Goal: Information Seeking & Learning: Learn about a topic

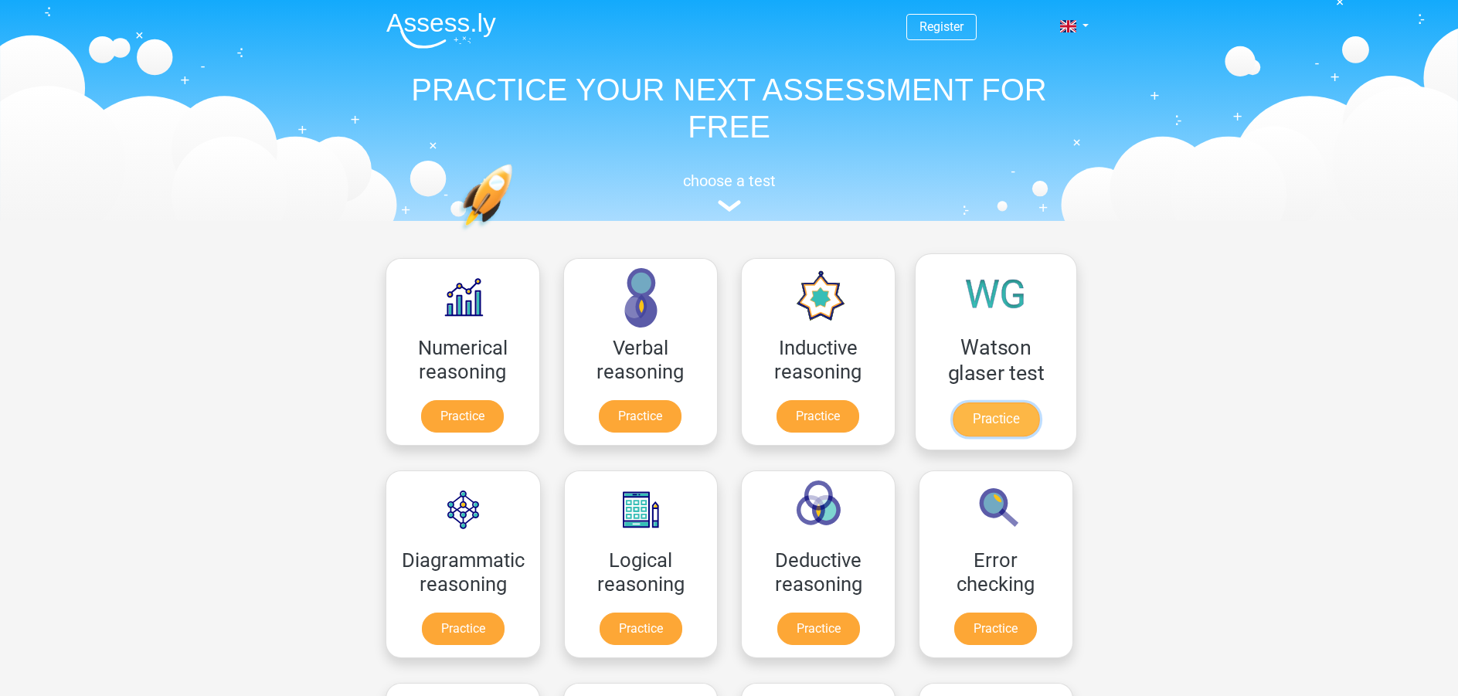
click at [1011, 423] on link "Practice" at bounding box center [995, 420] width 87 height 34
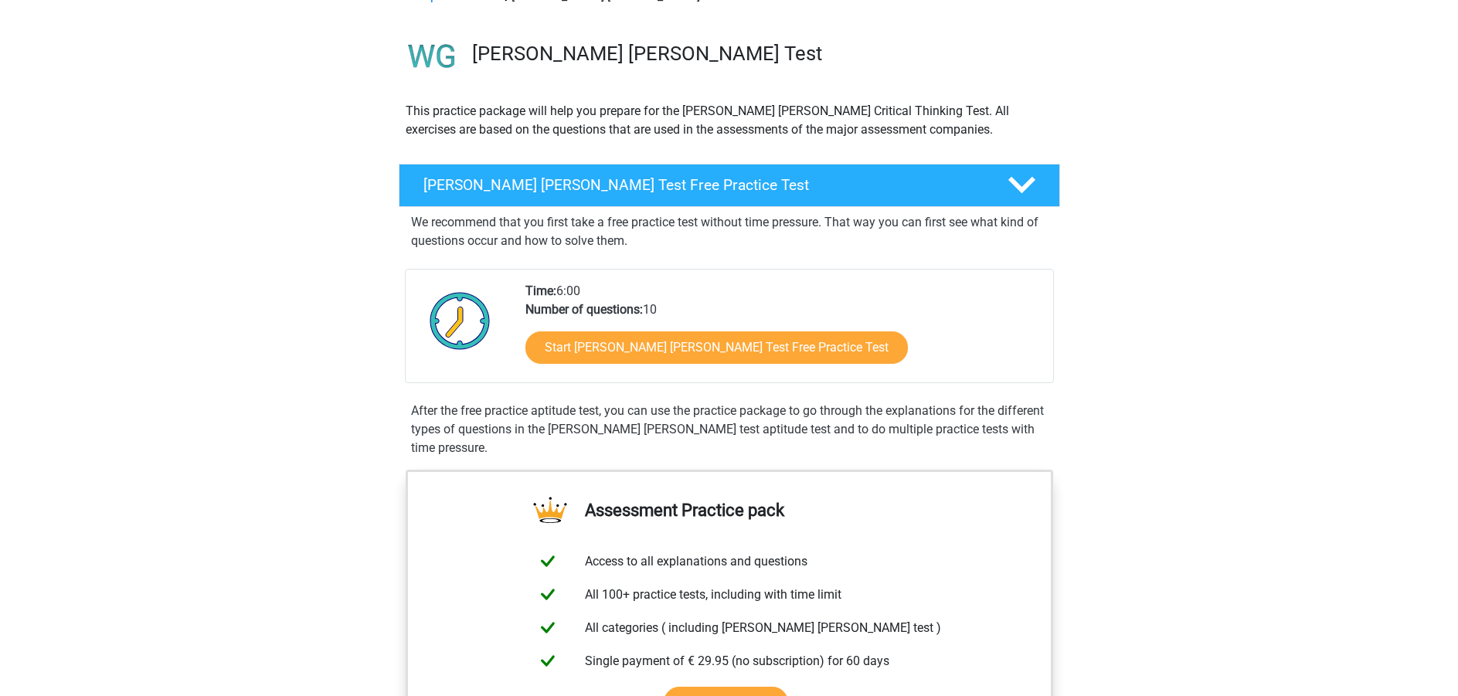
scroll to position [77, 0]
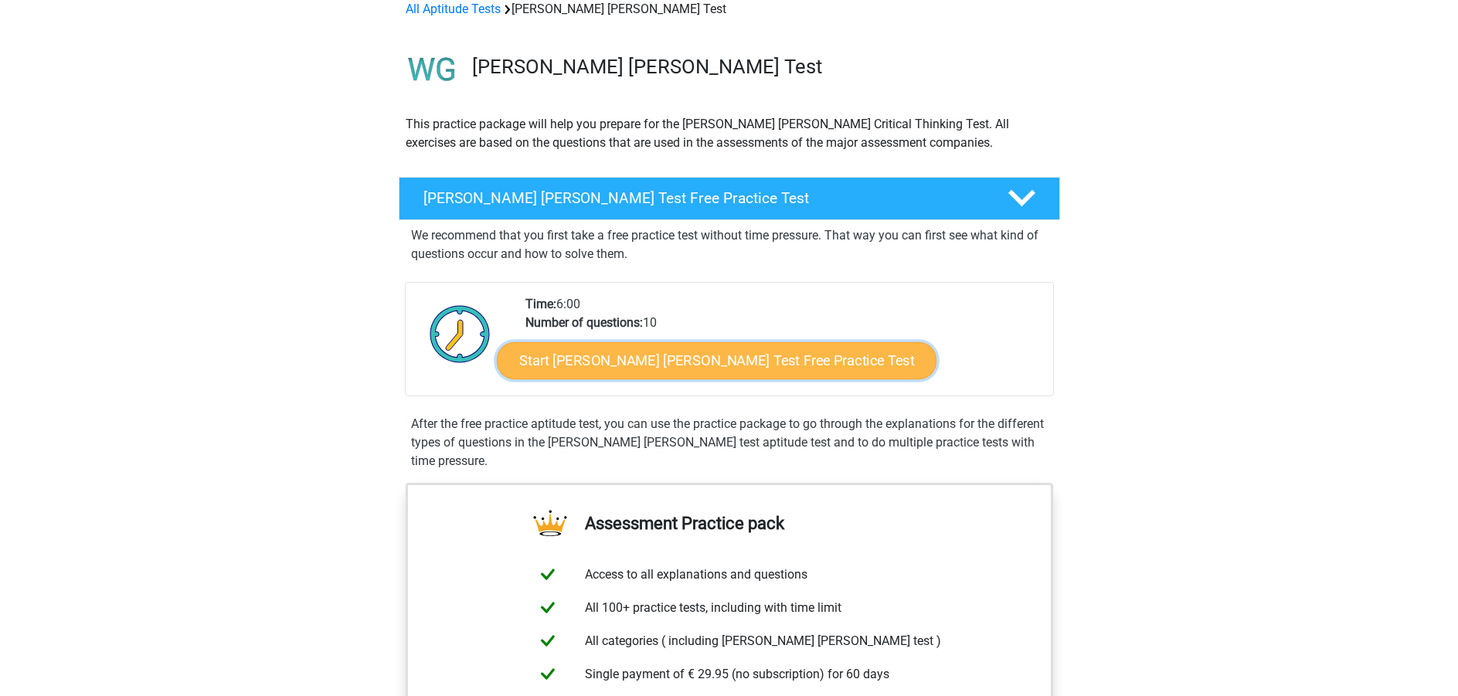
click at [637, 376] on link "Start Watson Glaser Test Free Practice Test" at bounding box center [717, 360] width 440 height 37
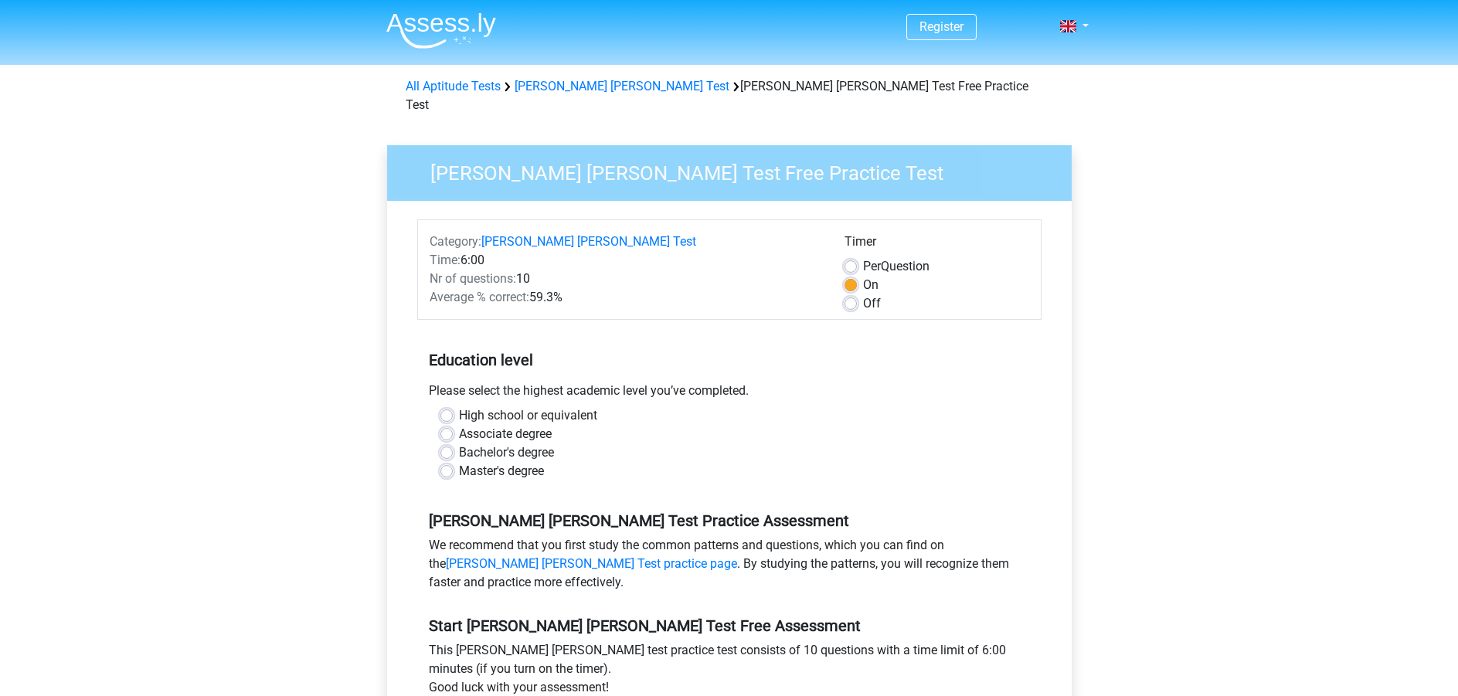
click at [459, 443] on label "Bachelor's degree" at bounding box center [506, 452] width 95 height 19
click at [445, 443] on input "Bachelor's degree" at bounding box center [446, 450] width 12 height 15
radio input "true"
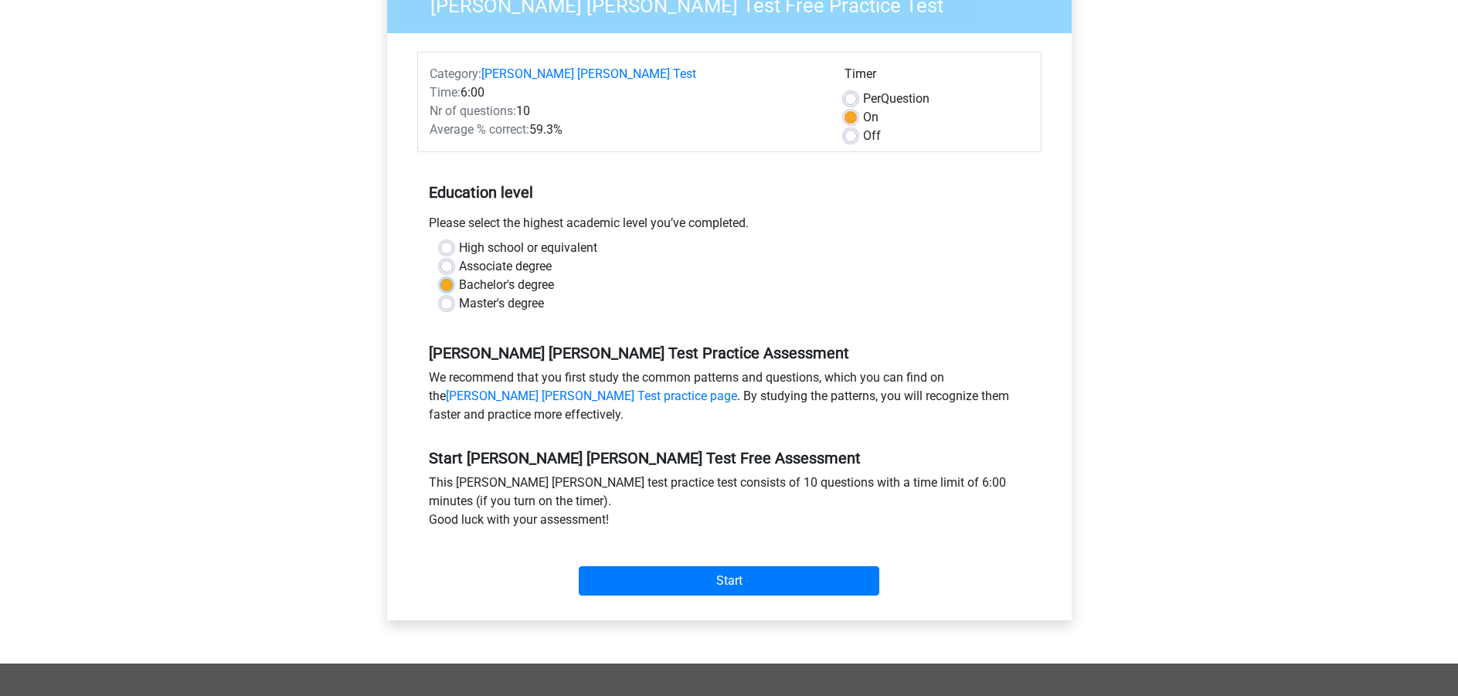
scroll to position [232, 0]
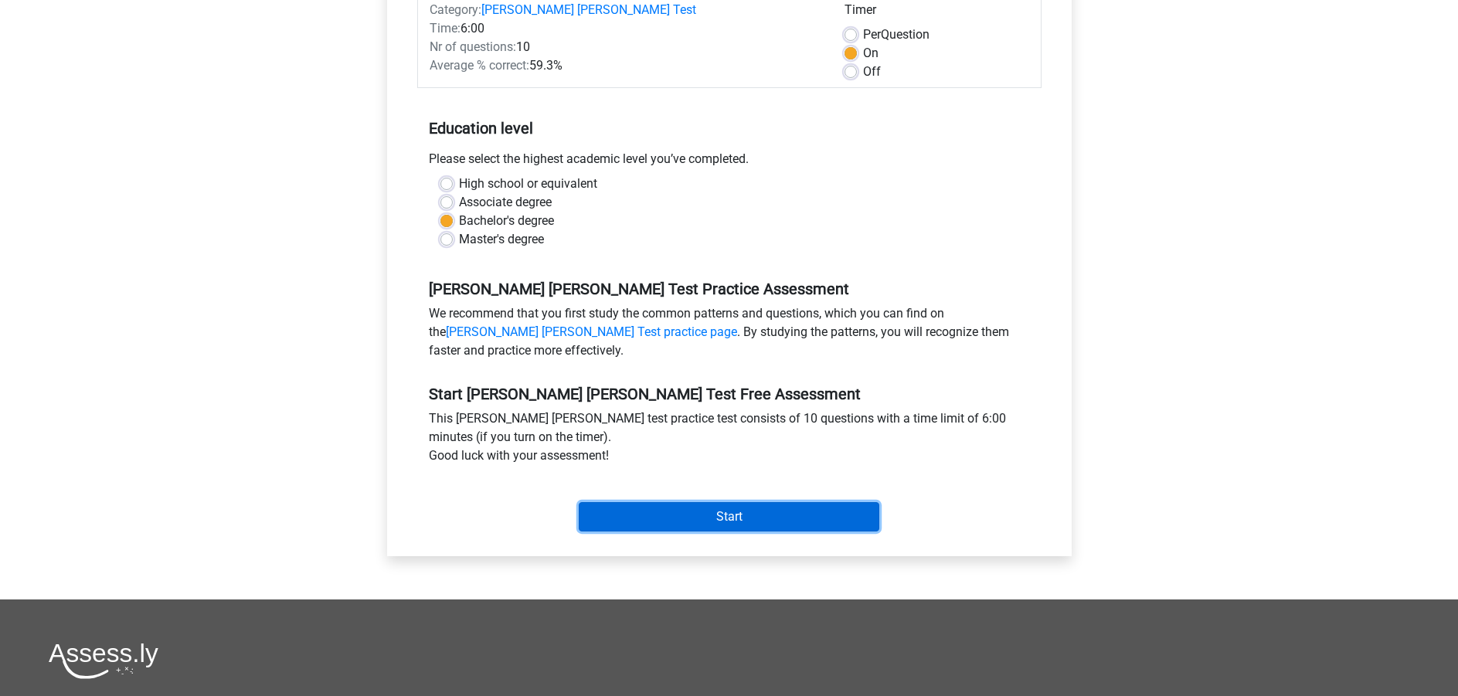
click at [635, 502] on input "Start" at bounding box center [729, 516] width 301 height 29
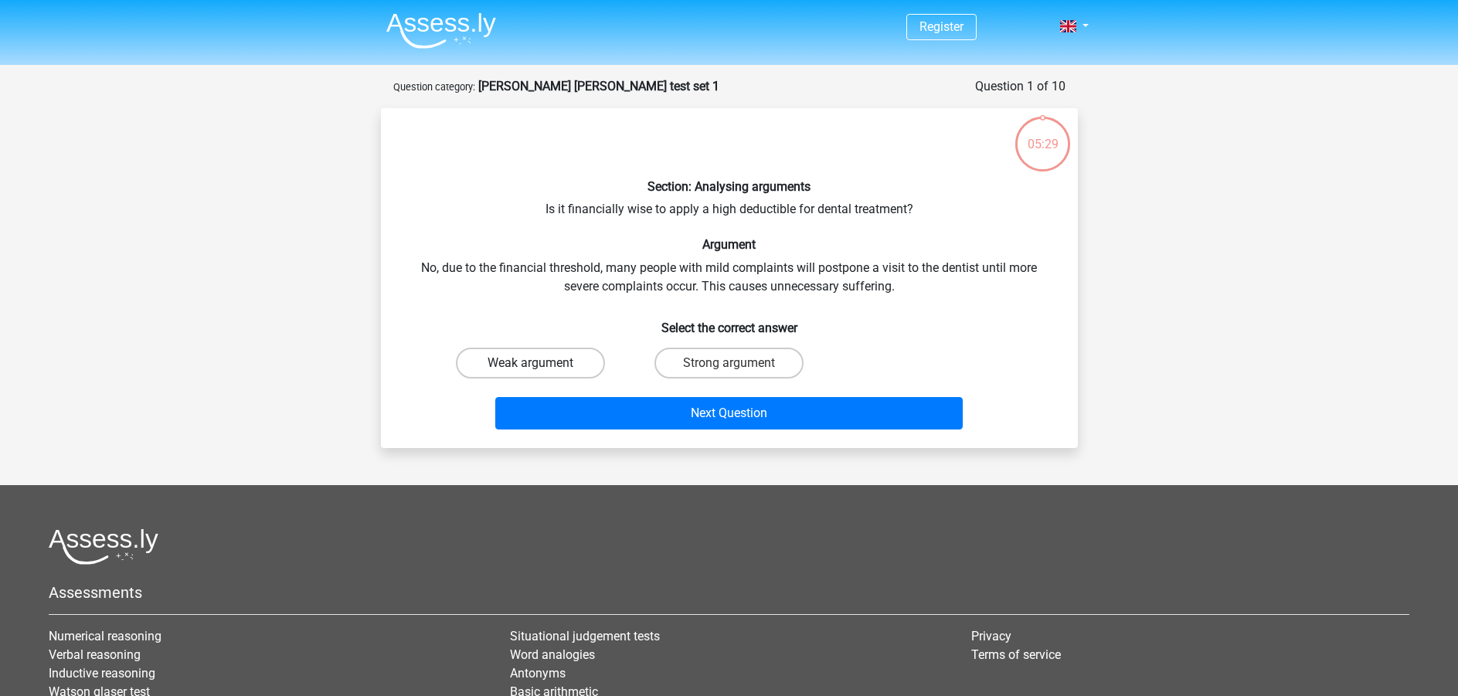
click at [568, 362] on label "Weak argument" at bounding box center [530, 363] width 149 height 31
click at [540, 363] on input "Weak argument" at bounding box center [535, 368] width 10 height 10
radio input "true"
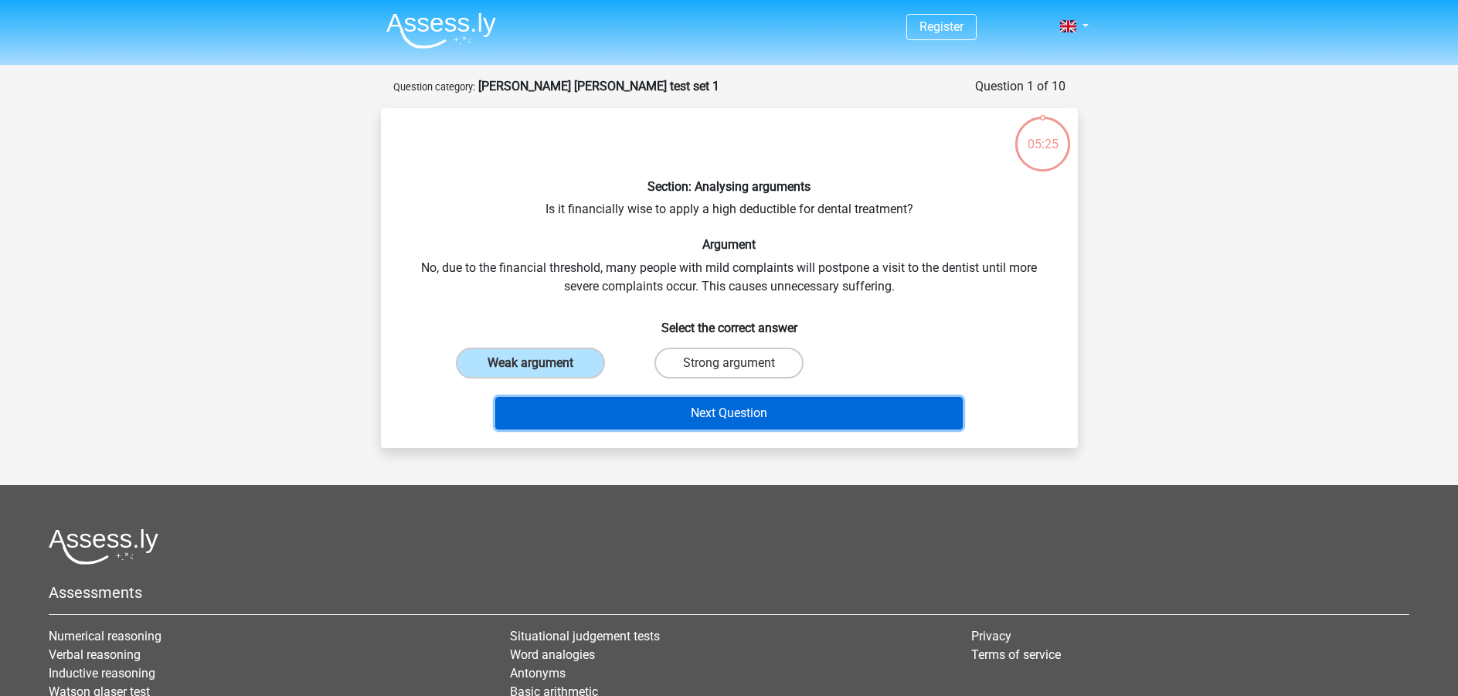
click at [628, 416] on button "Next Question" at bounding box center [728, 413] width 467 height 32
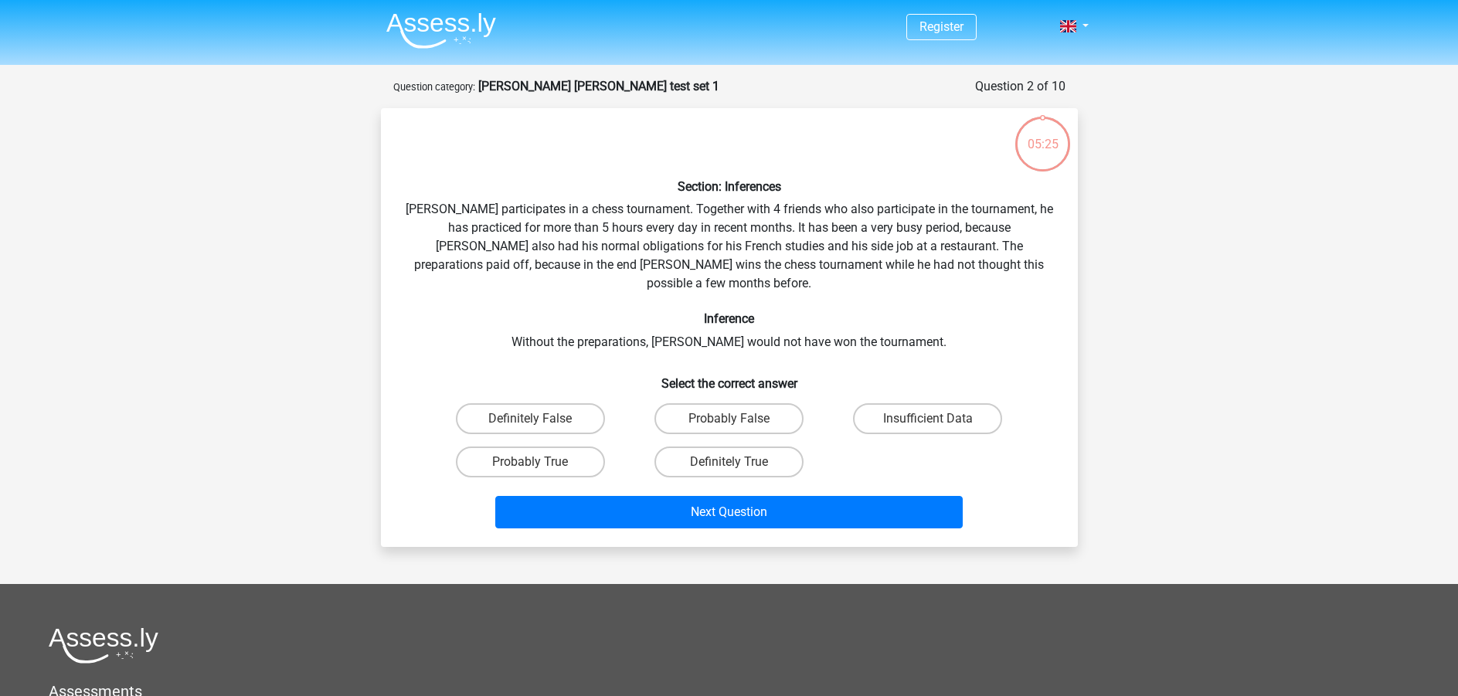
scroll to position [77, 0]
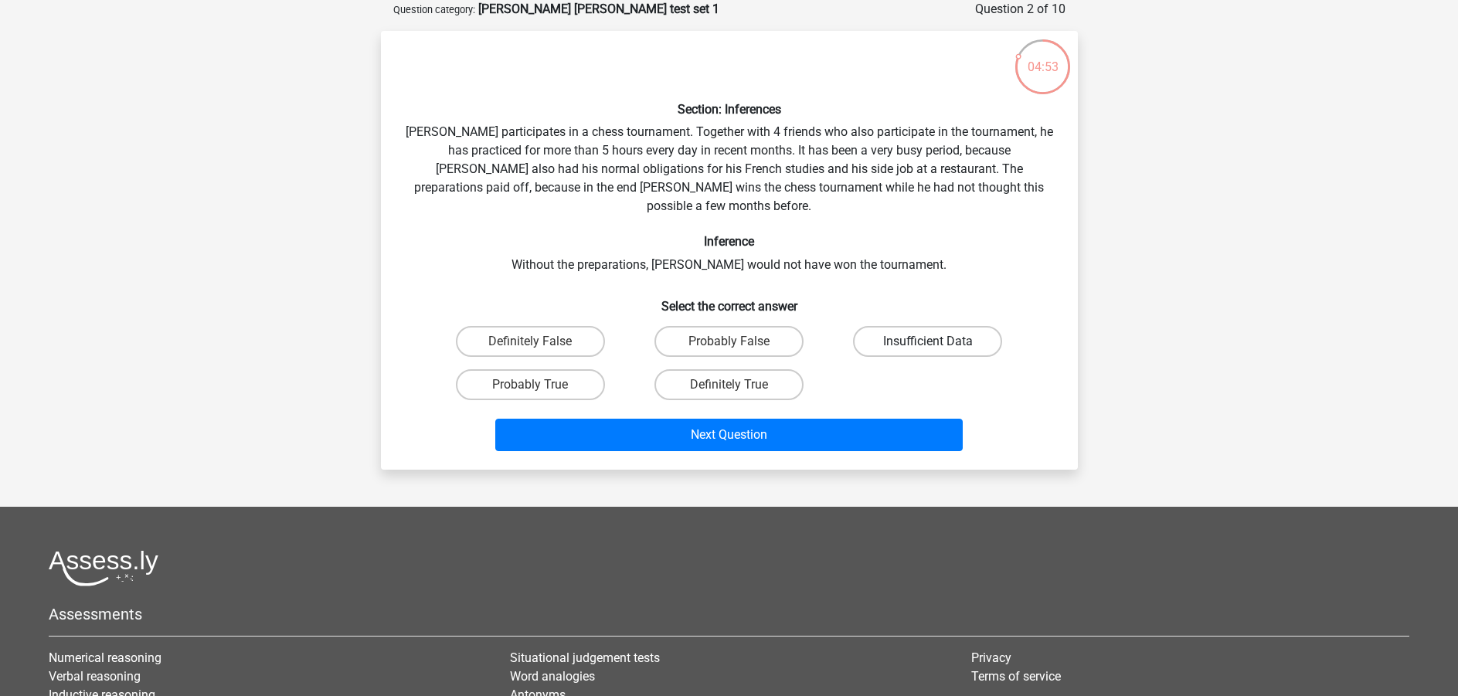
click at [885, 326] on label "Insufficient Data" at bounding box center [927, 341] width 149 height 31
click at [928, 341] on input "Insufficient Data" at bounding box center [933, 346] width 10 height 10
radio input "true"
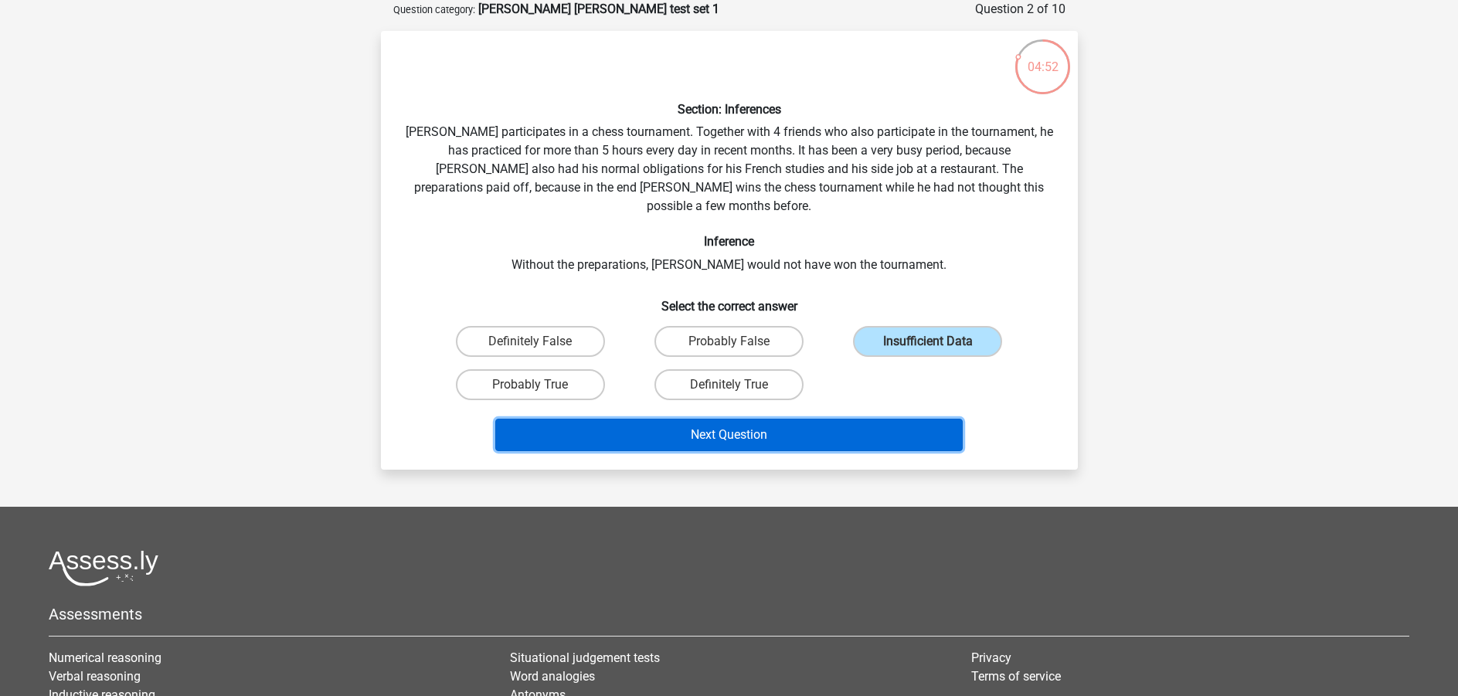
click at [779, 419] on button "Next Question" at bounding box center [728, 435] width 467 height 32
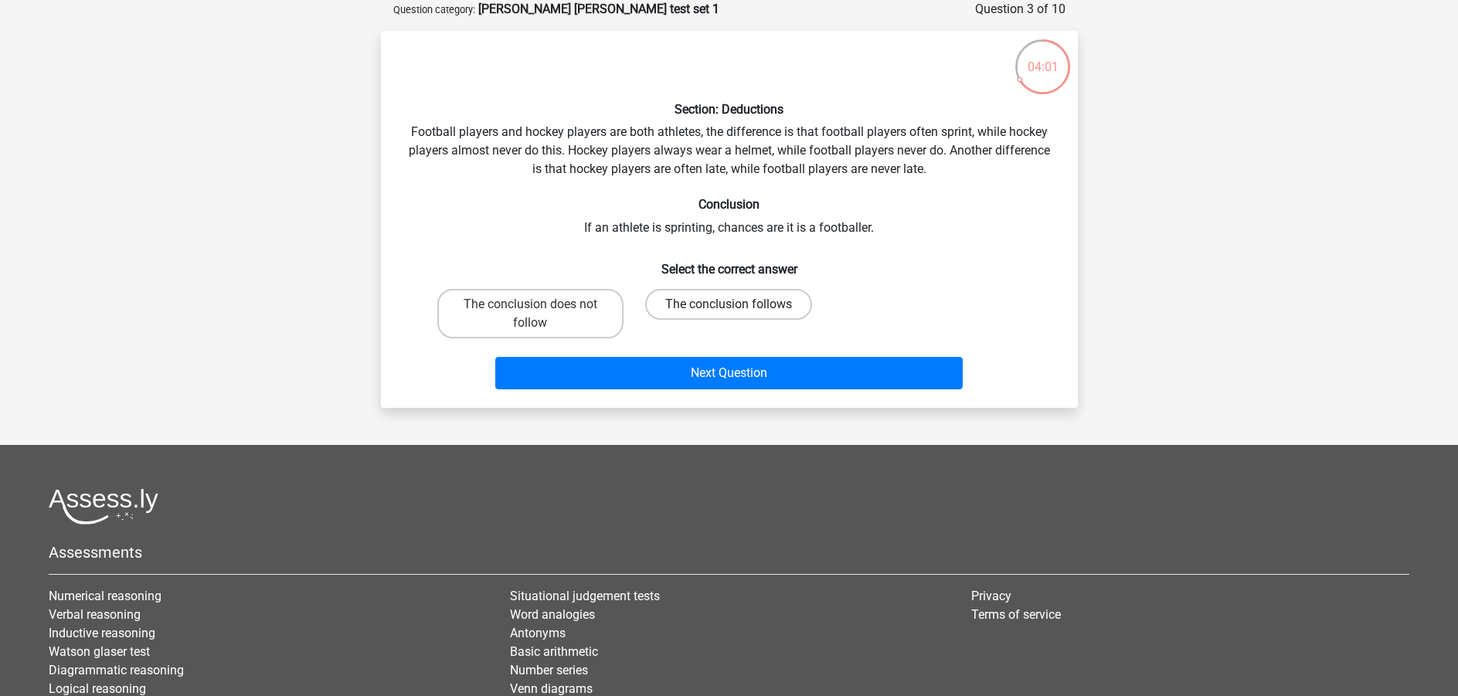
click at [677, 303] on label "The conclusion follows" at bounding box center [728, 304] width 167 height 31
click at [729, 304] on input "The conclusion follows" at bounding box center [734, 309] width 10 height 10
radio input "true"
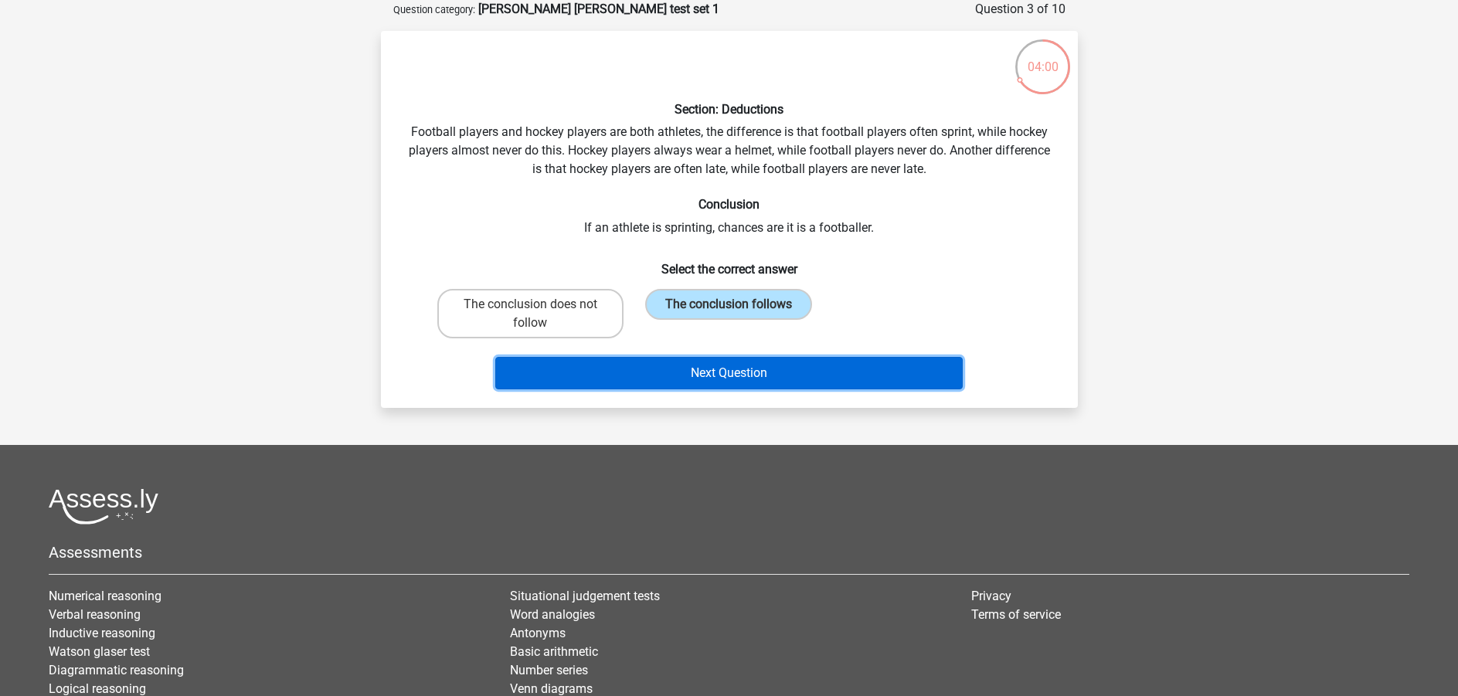
click at [692, 376] on button "Next Question" at bounding box center [728, 373] width 467 height 32
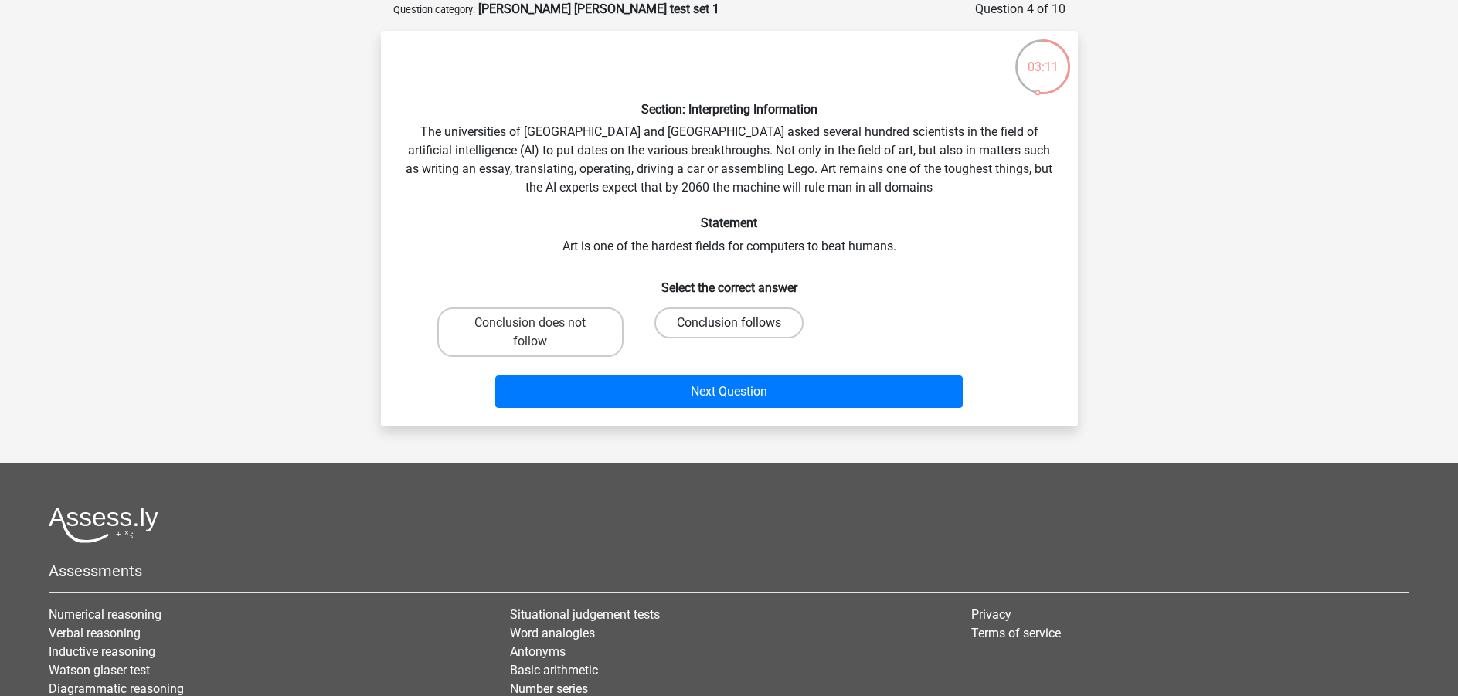
click at [725, 318] on label "Conclusion follows" at bounding box center [728, 322] width 149 height 31
click at [729, 323] on input "Conclusion follows" at bounding box center [734, 328] width 10 height 10
radio input "true"
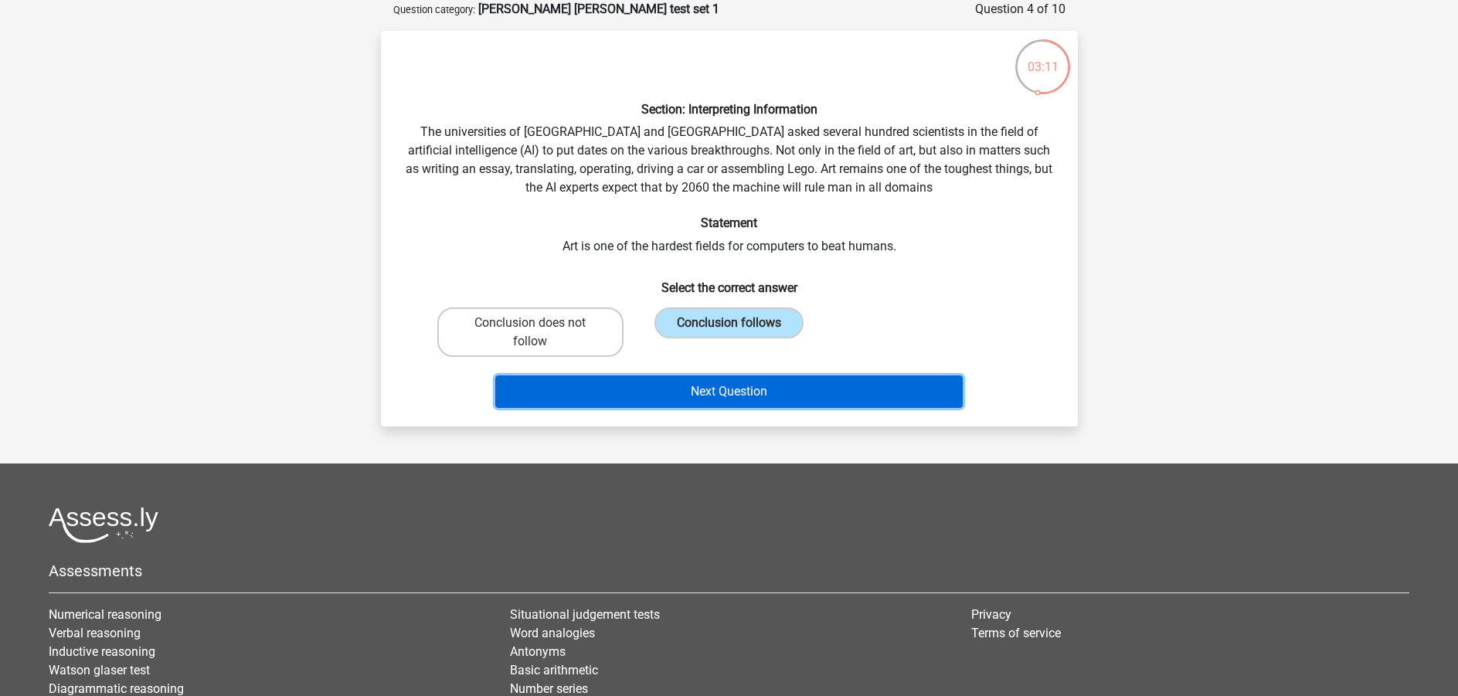
click at [731, 381] on button "Next Question" at bounding box center [728, 391] width 467 height 32
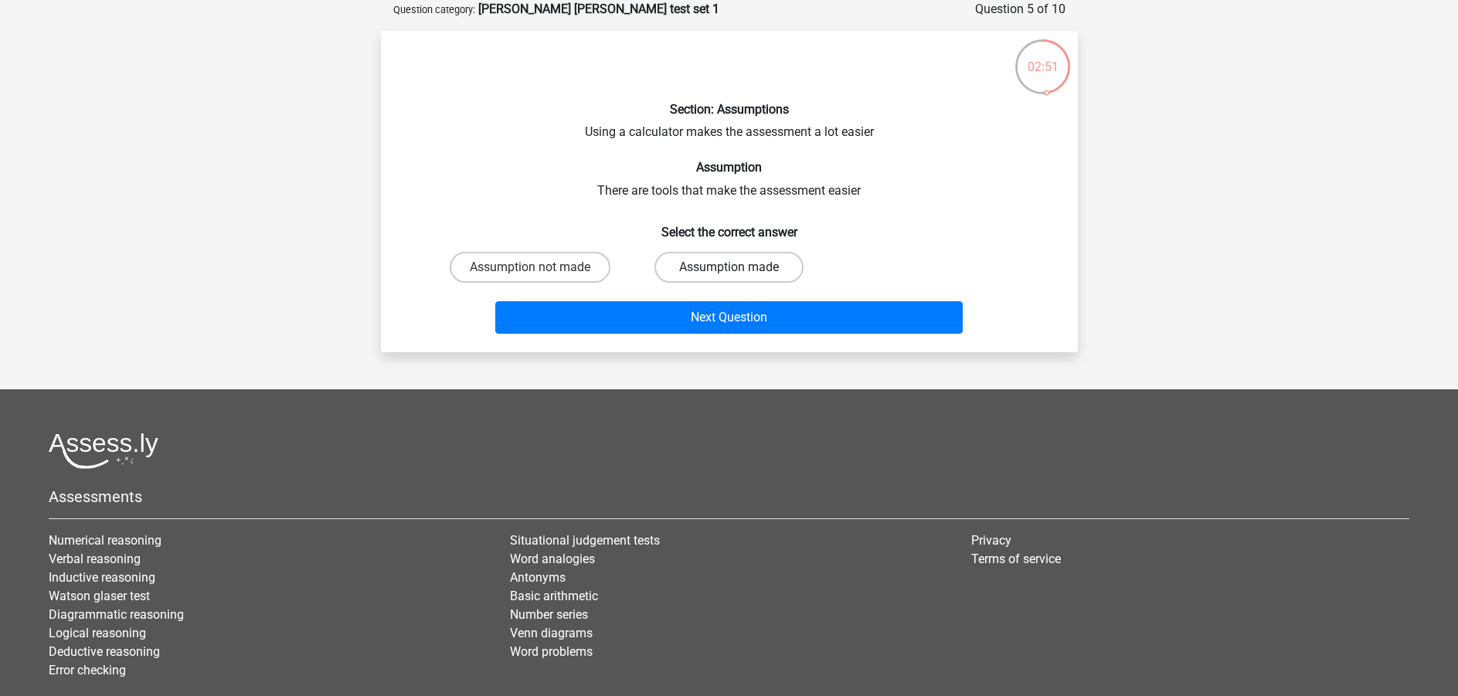
click at [704, 260] on label "Assumption made" at bounding box center [728, 267] width 149 height 31
click at [729, 267] on input "Assumption made" at bounding box center [734, 272] width 10 height 10
radio input "true"
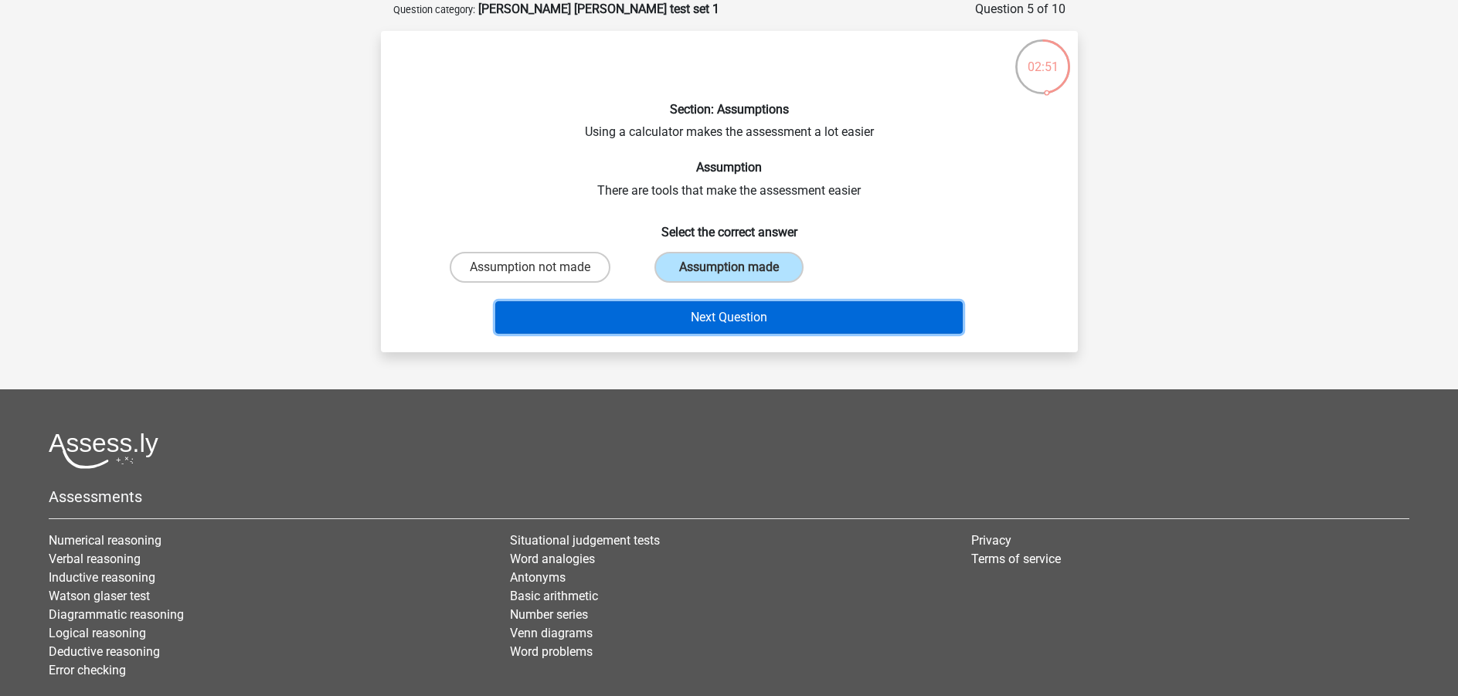
click at [712, 320] on button "Next Question" at bounding box center [728, 317] width 467 height 32
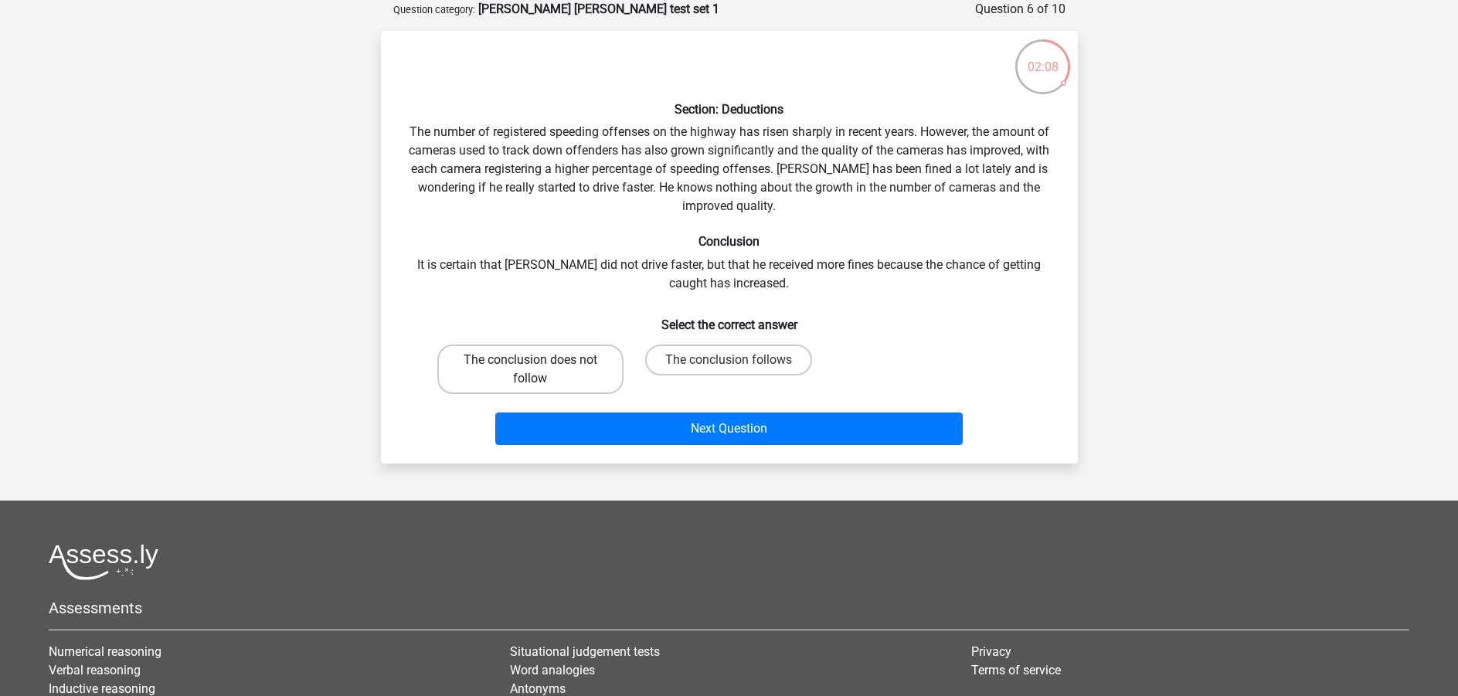
click at [581, 376] on label "The conclusion does not follow" at bounding box center [530, 369] width 186 height 49
click at [540, 370] on input "The conclusion does not follow" at bounding box center [535, 365] width 10 height 10
radio input "true"
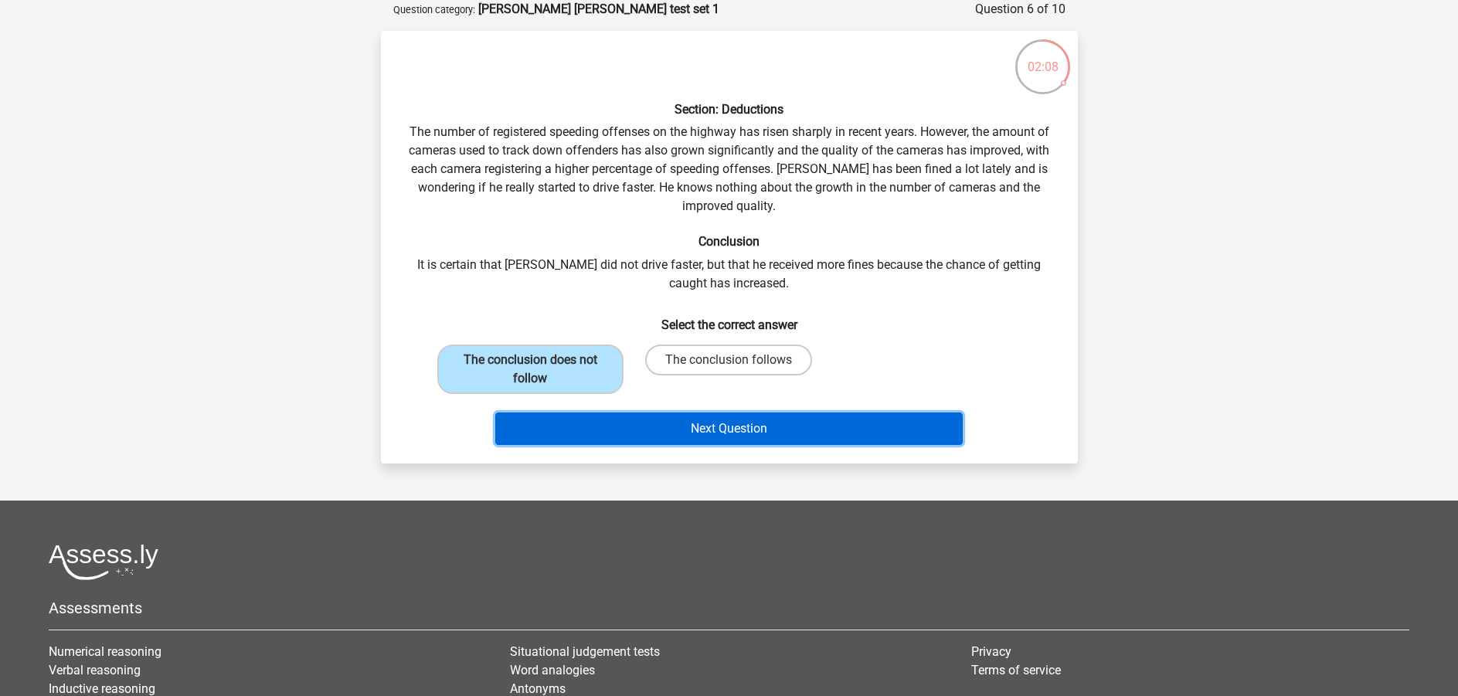
click at [629, 423] on button "Next Question" at bounding box center [728, 429] width 467 height 32
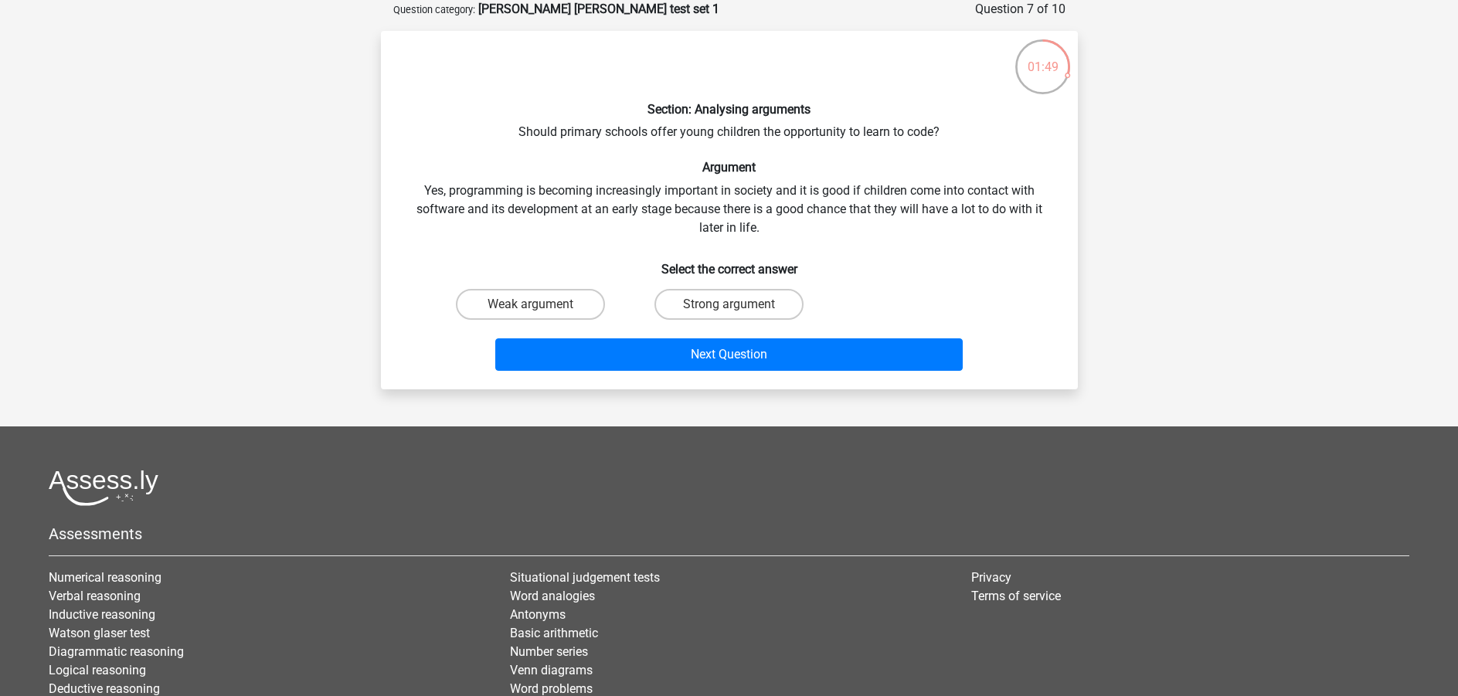
click at [729, 304] on input "Strong argument" at bounding box center [734, 309] width 10 height 10
radio input "true"
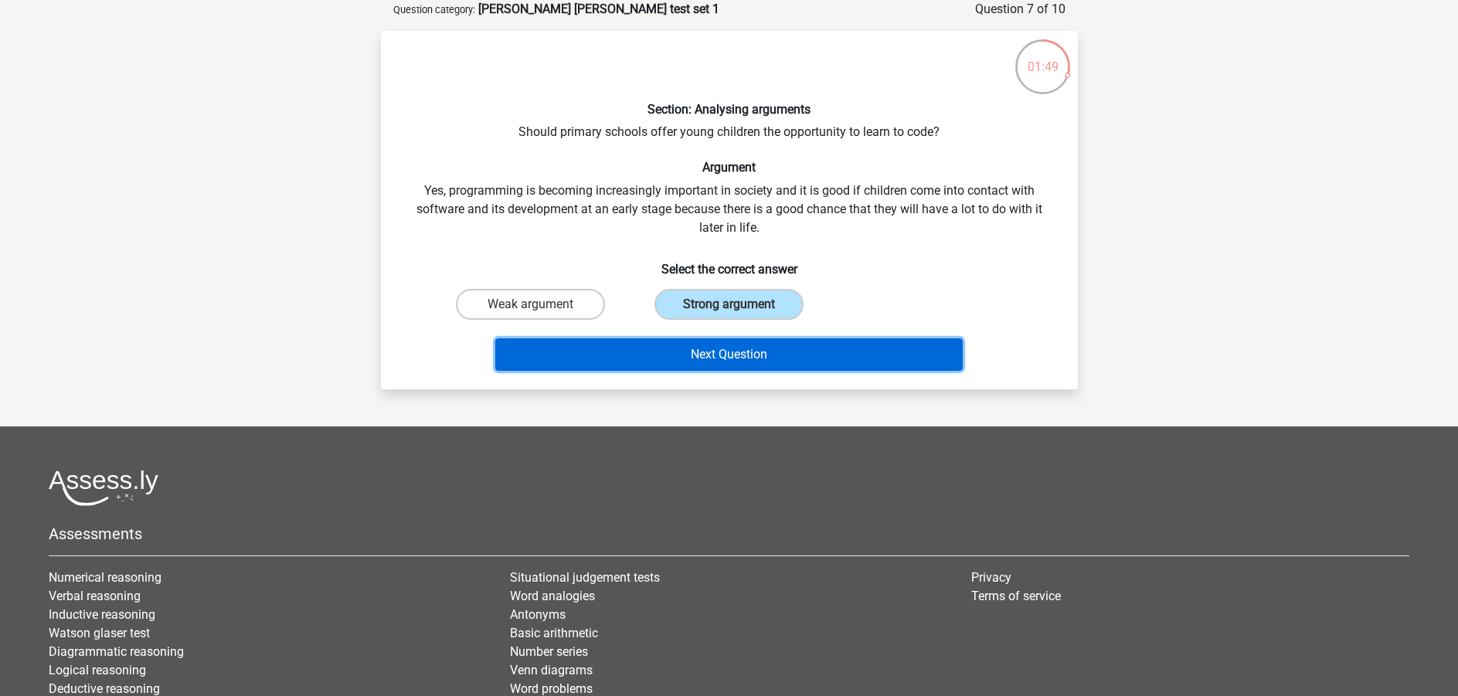
click at [757, 350] on button "Next Question" at bounding box center [728, 354] width 467 height 32
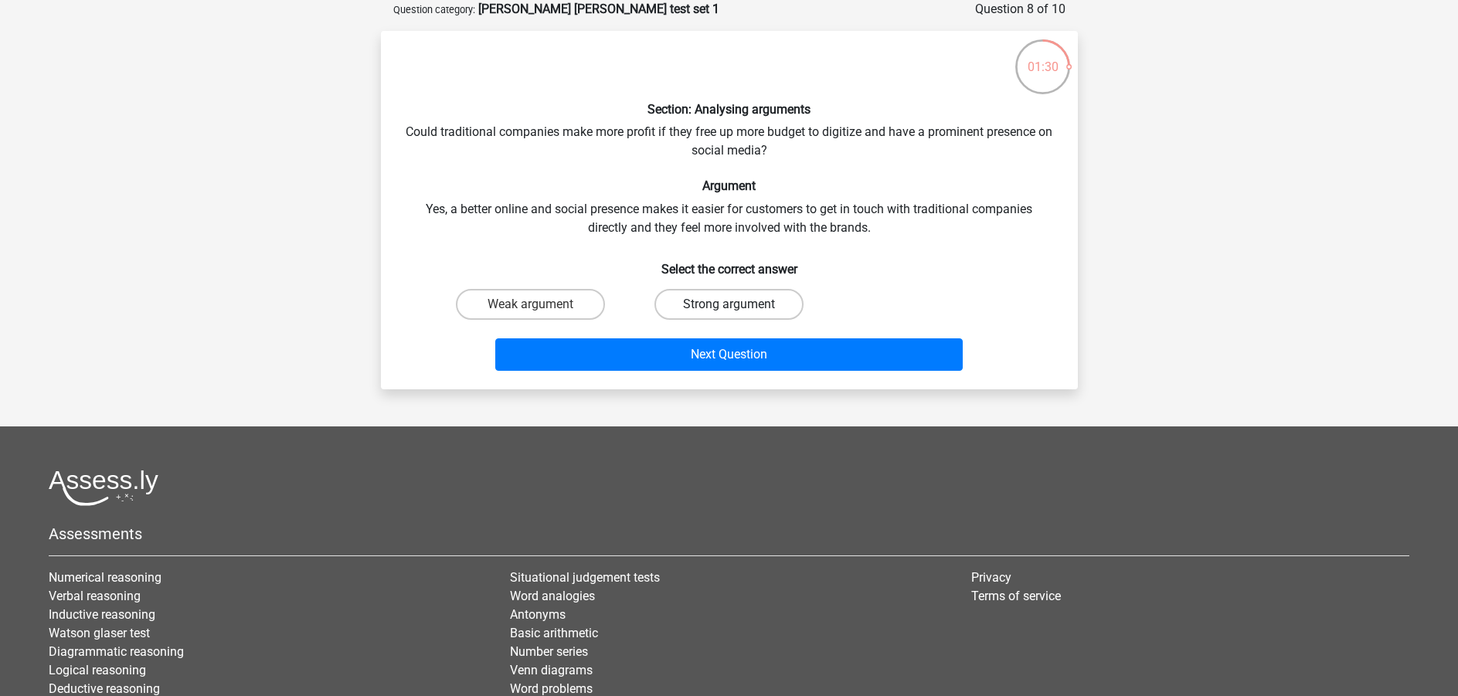
click at [732, 302] on label "Strong argument" at bounding box center [728, 304] width 149 height 31
click at [732, 304] on input "Strong argument" at bounding box center [734, 309] width 10 height 10
radio input "true"
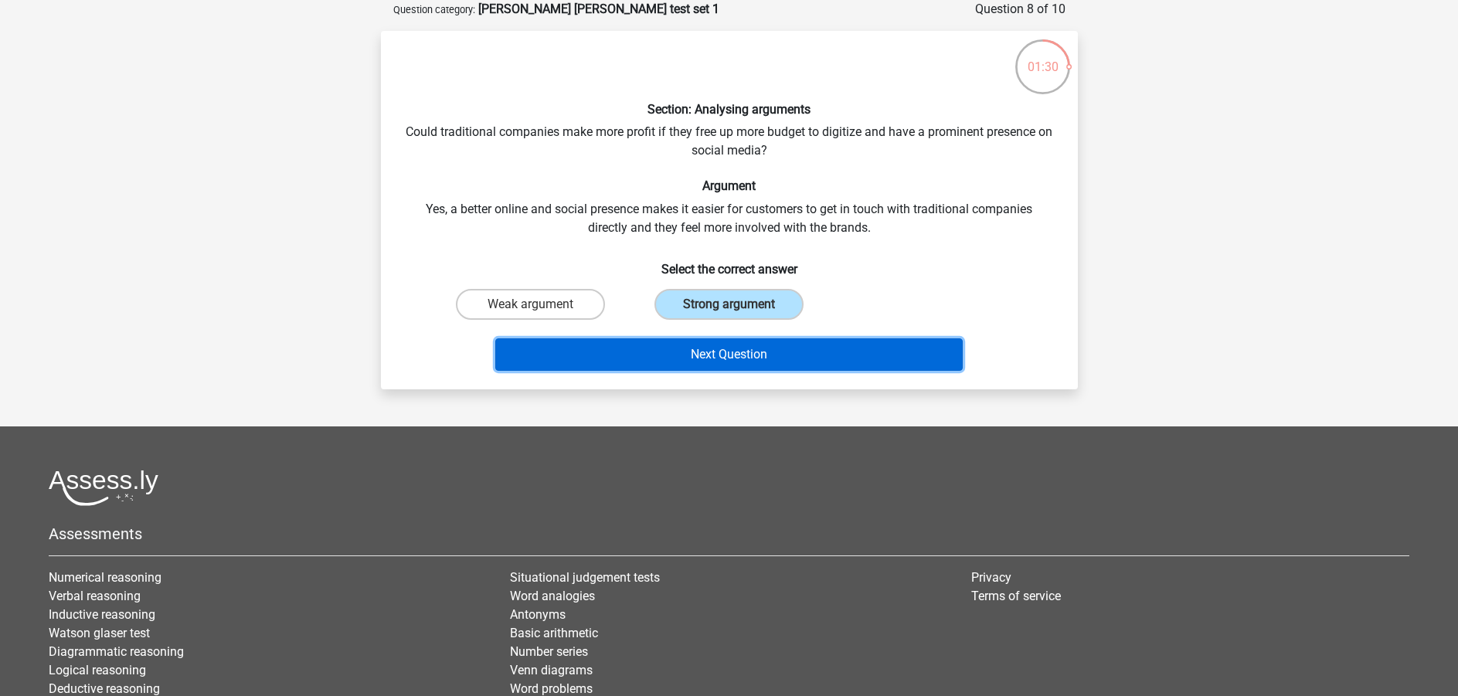
click at [729, 359] on button "Next Question" at bounding box center [728, 354] width 467 height 32
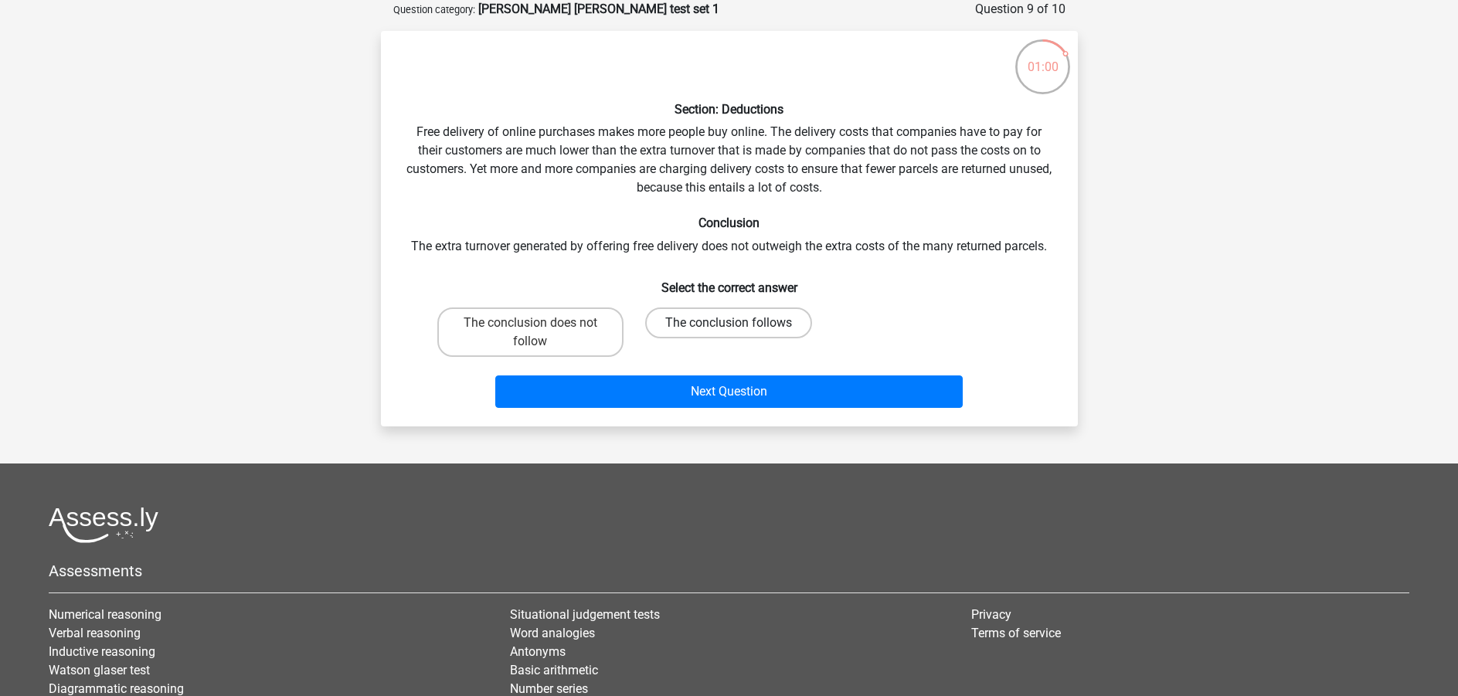
click at [752, 326] on label "The conclusion follows" at bounding box center [728, 322] width 167 height 31
click at [739, 326] on input "The conclusion follows" at bounding box center [734, 328] width 10 height 10
radio input "true"
click at [520, 350] on label "The conclusion does not follow" at bounding box center [530, 331] width 186 height 49
click at [530, 333] on input "The conclusion does not follow" at bounding box center [535, 328] width 10 height 10
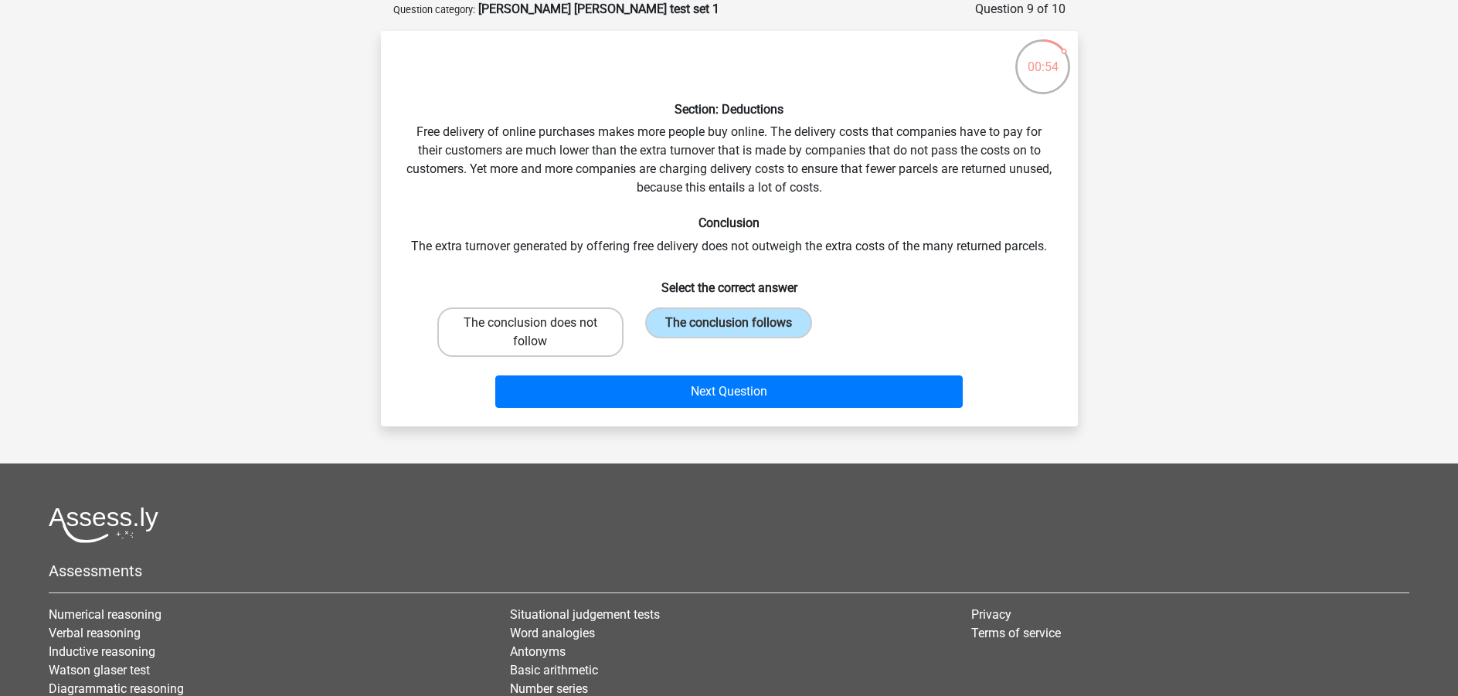
radio input "true"
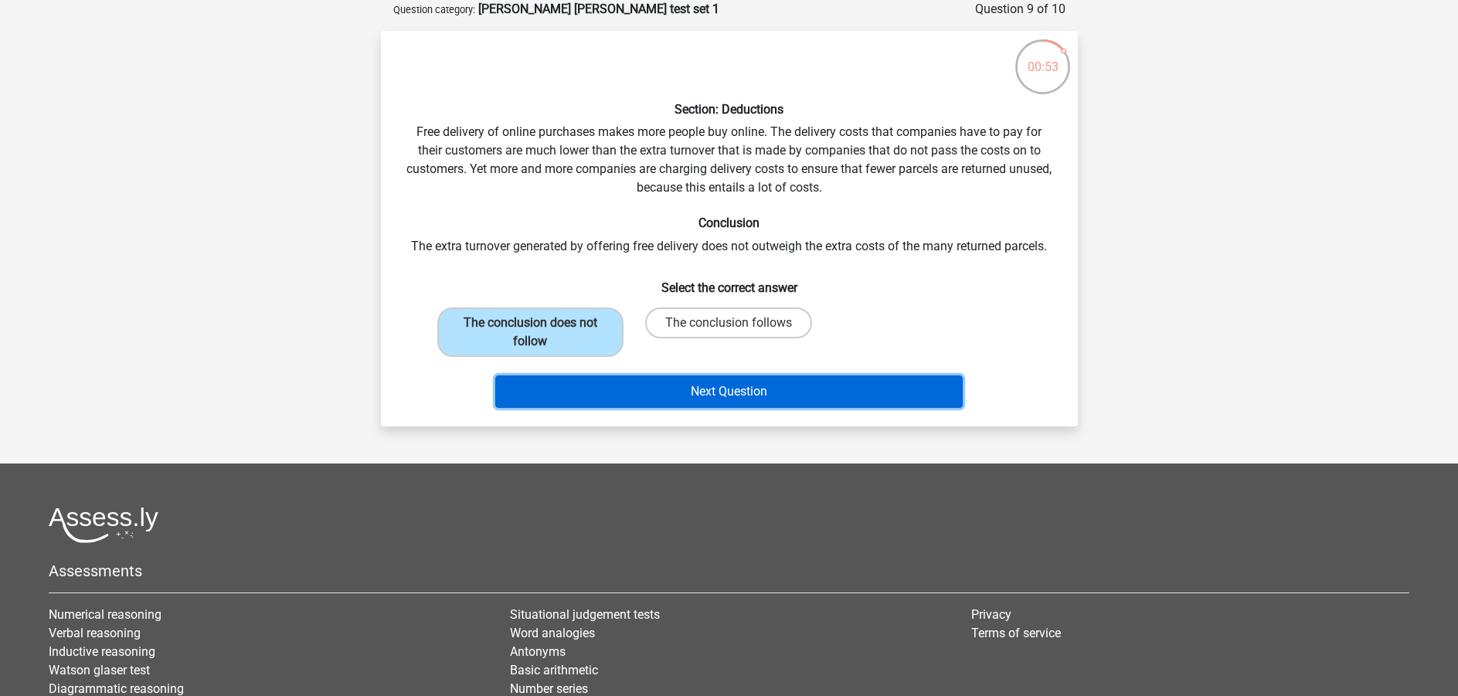
click at [562, 380] on button "Next Question" at bounding box center [728, 391] width 467 height 32
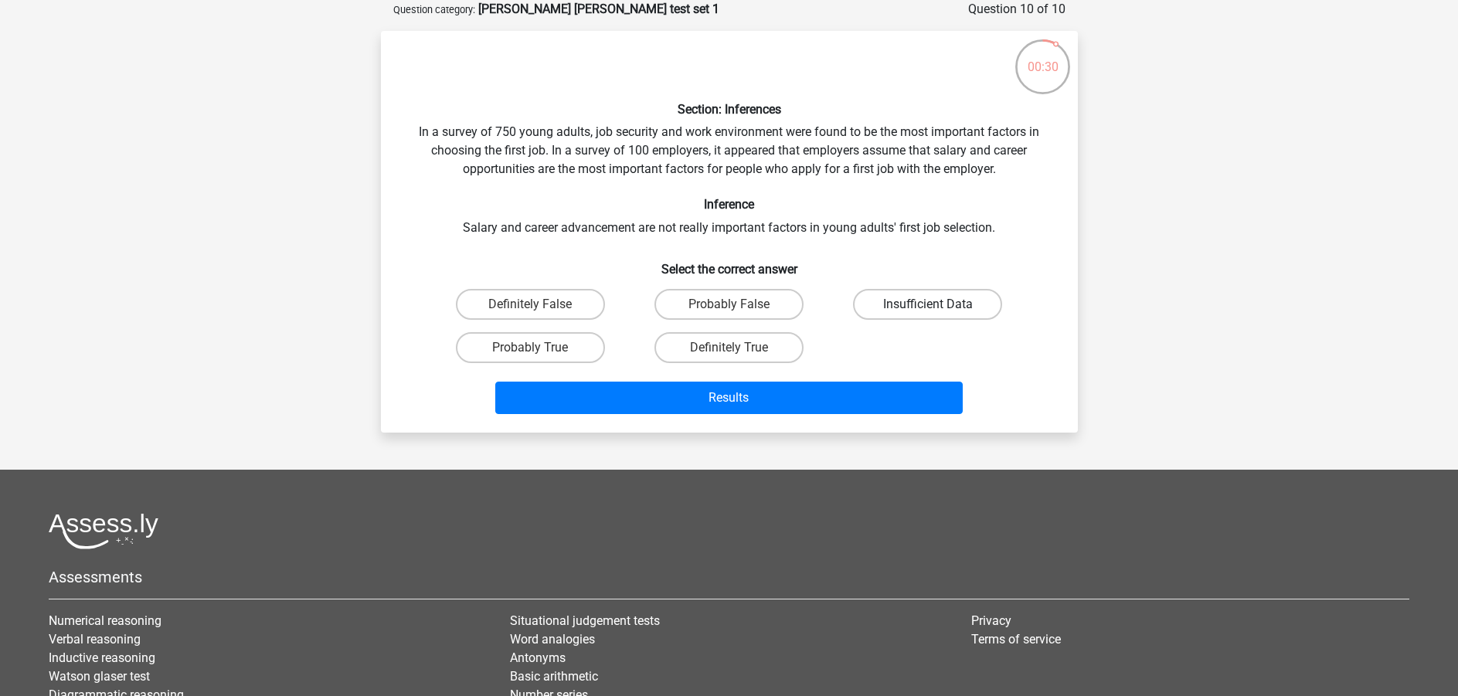
click at [906, 307] on label "Insufficient Data" at bounding box center [927, 304] width 149 height 31
click at [928, 307] on input "Insufficient Data" at bounding box center [933, 309] width 10 height 10
radio input "true"
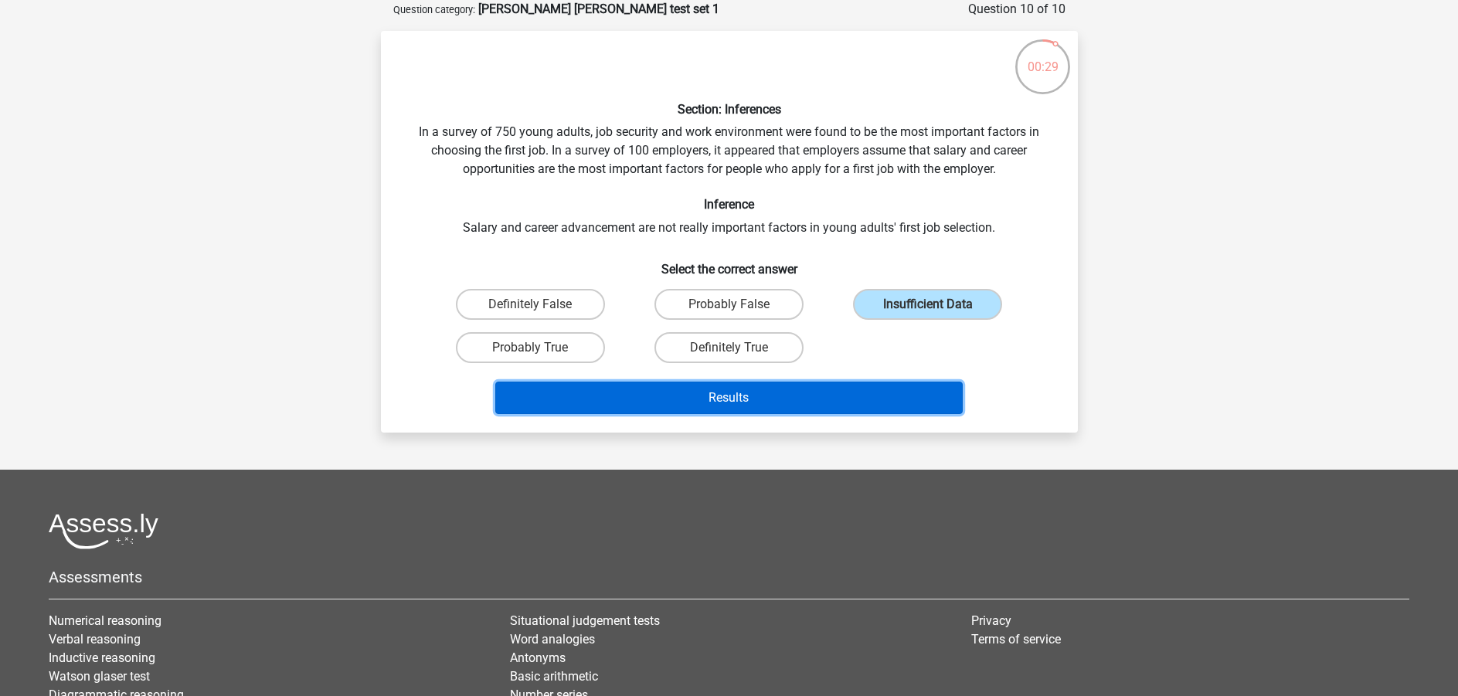
click at [780, 403] on button "Results" at bounding box center [728, 398] width 467 height 32
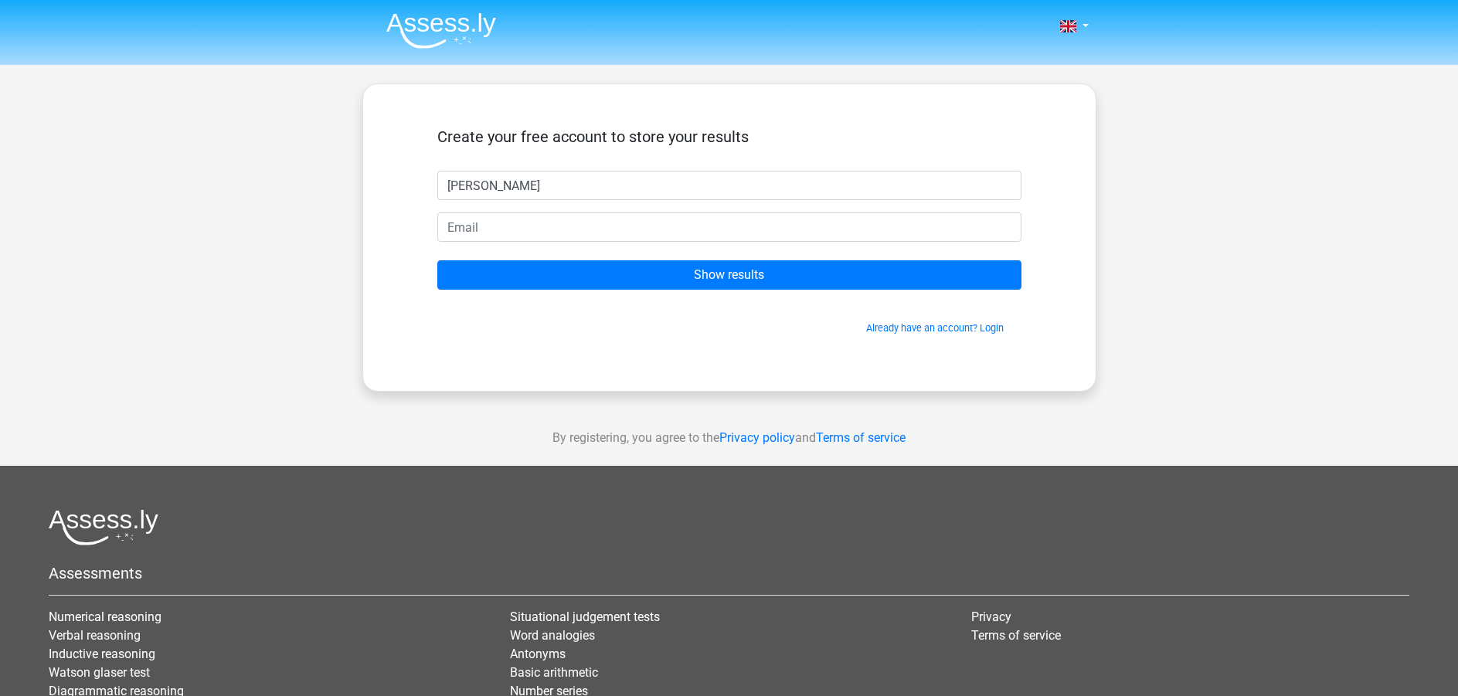
type input "[PERSON_NAME]"
type input "[EMAIL_ADDRESS][DOMAIN_NAME]"
click at [437, 260] on input "Show results" at bounding box center [729, 274] width 584 height 29
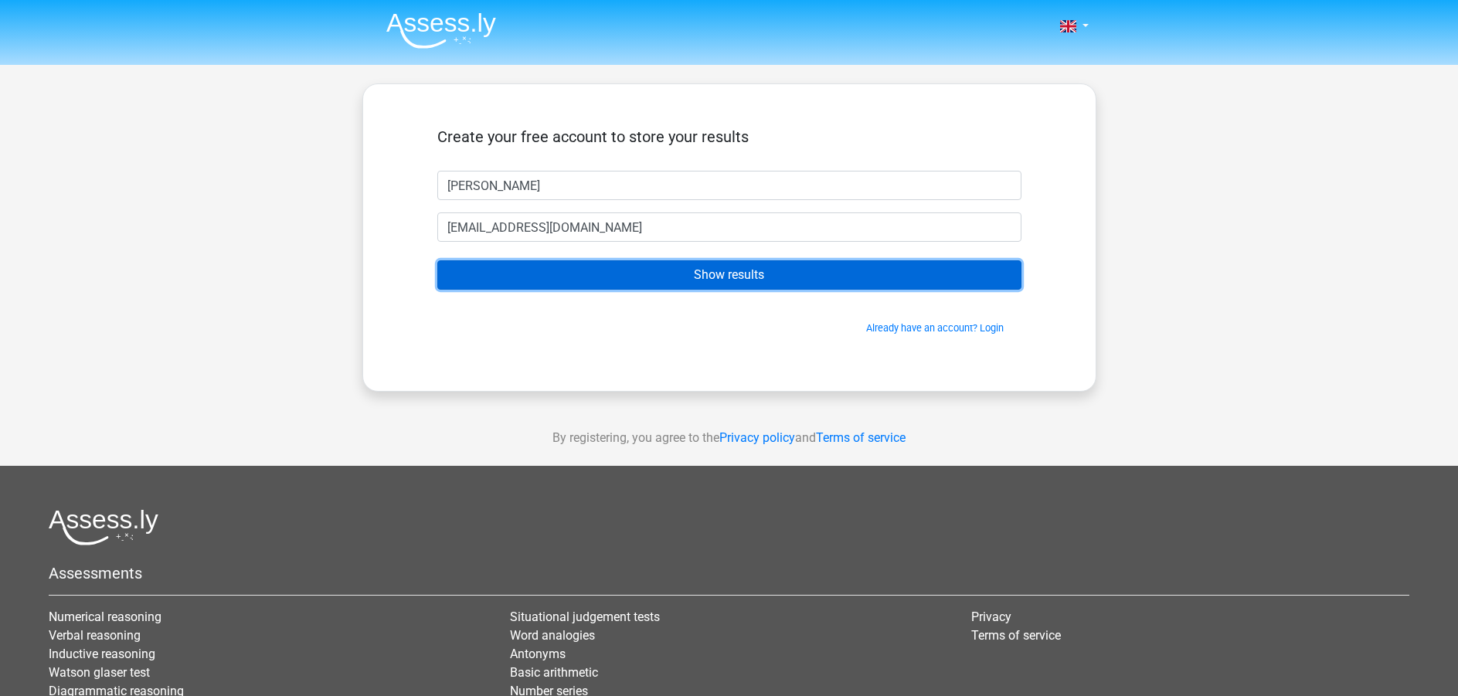
click at [706, 274] on input "Show results" at bounding box center [729, 274] width 584 height 29
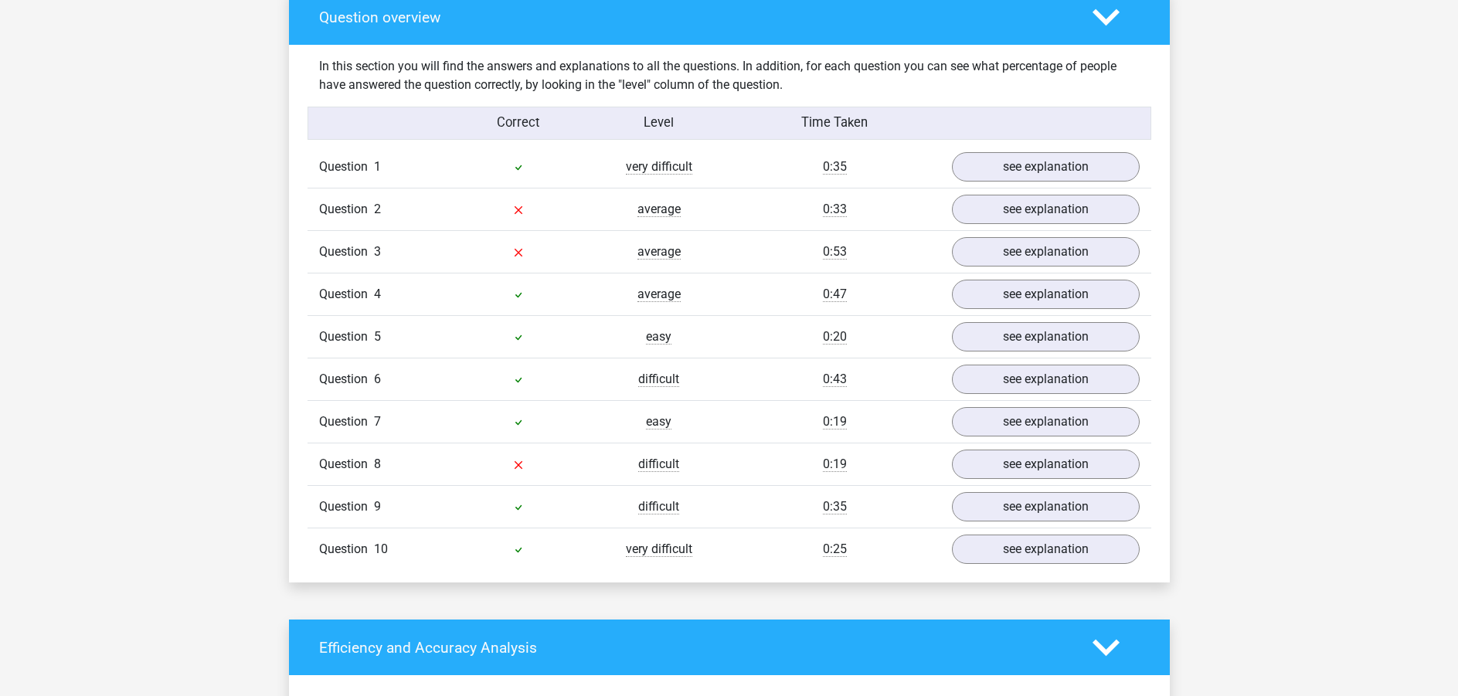
scroll to position [1236, 0]
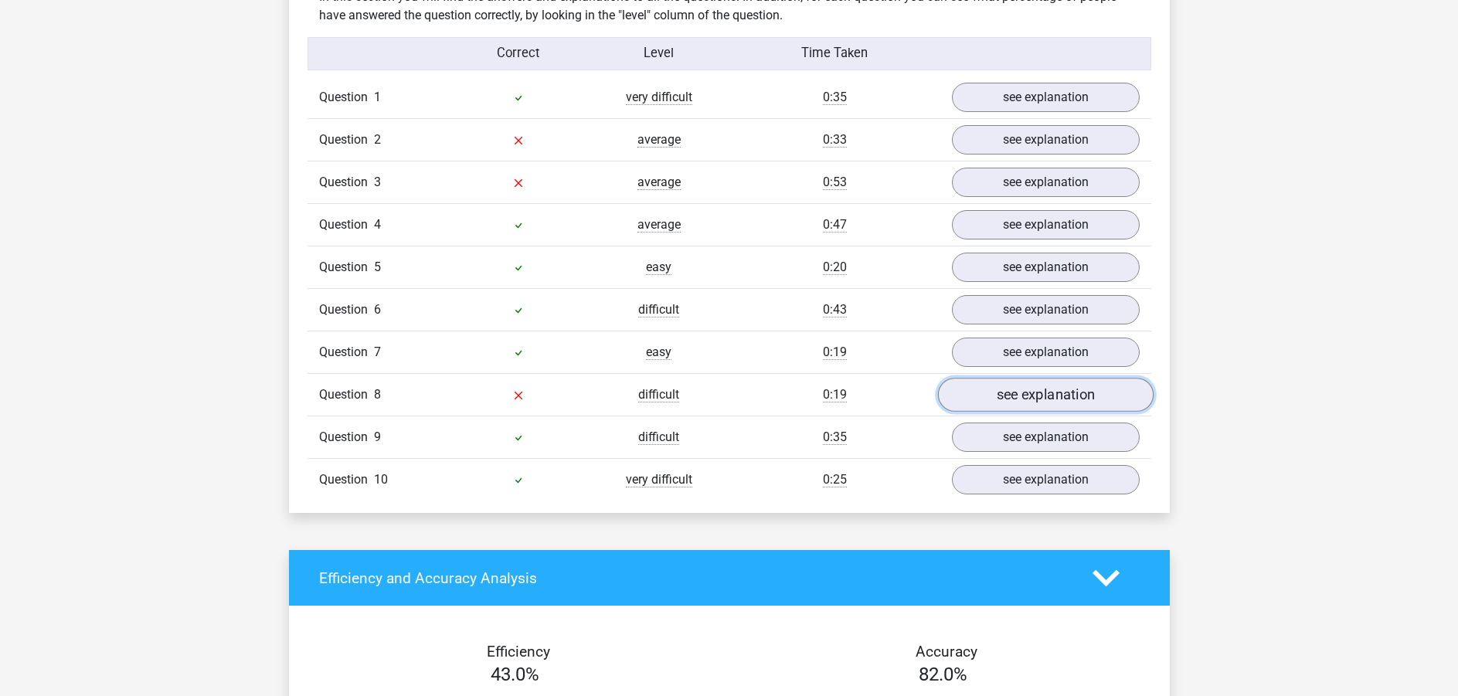
click at [1004, 378] on link "see explanation" at bounding box center [1045, 395] width 216 height 34
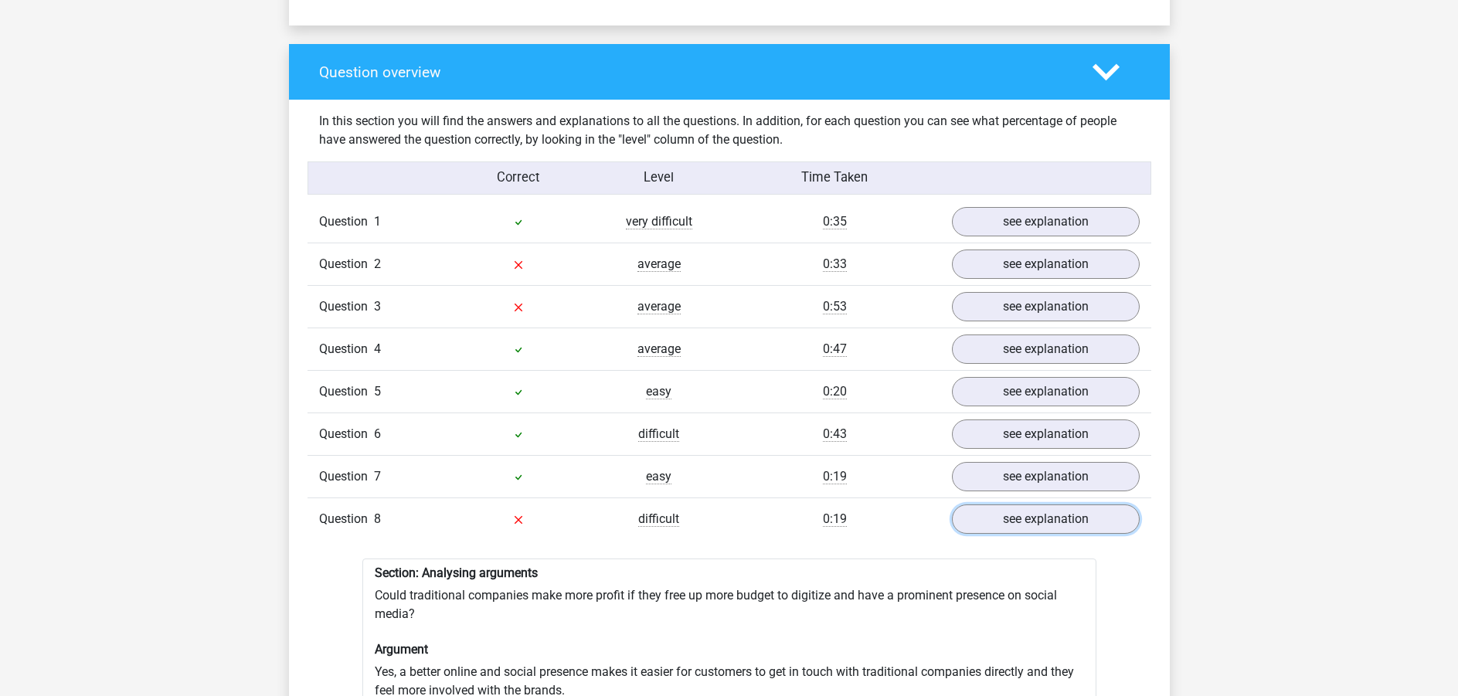
scroll to position [1082, 0]
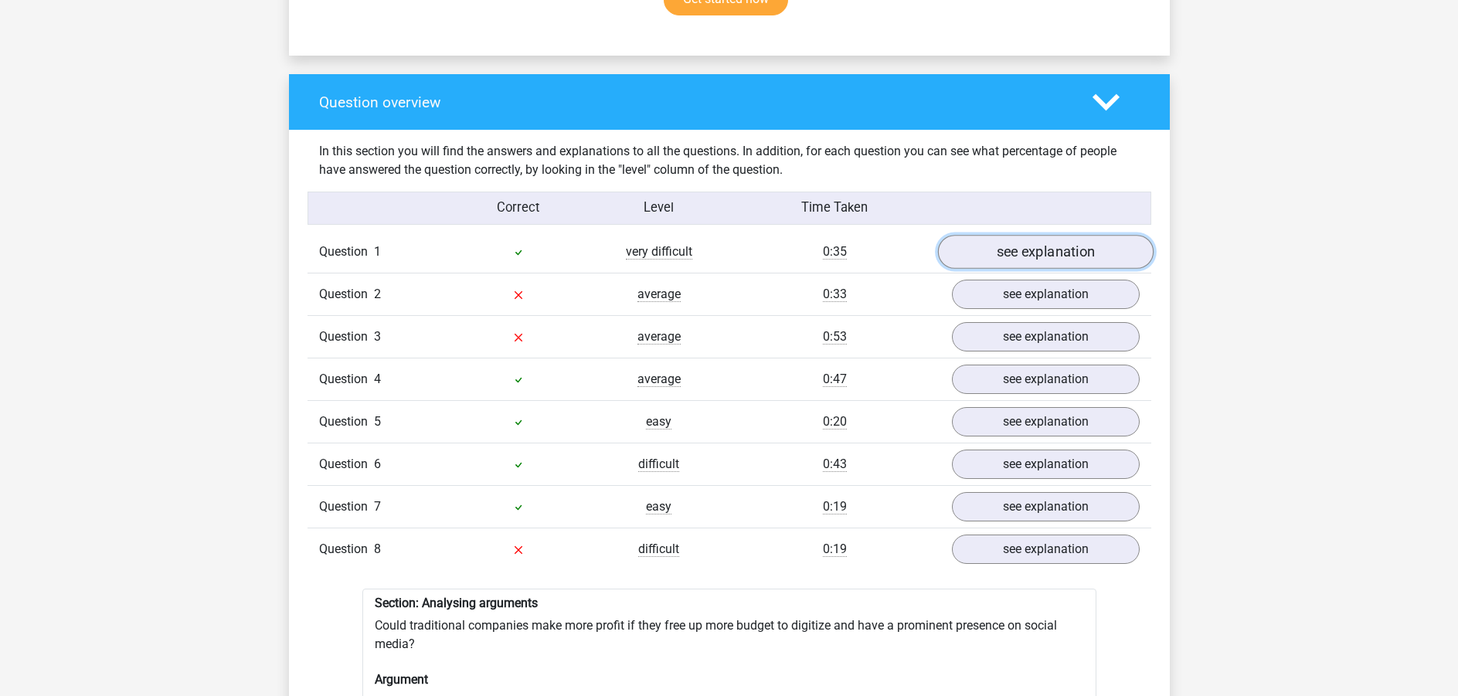
click at [1039, 242] on link "see explanation" at bounding box center [1045, 252] width 216 height 34
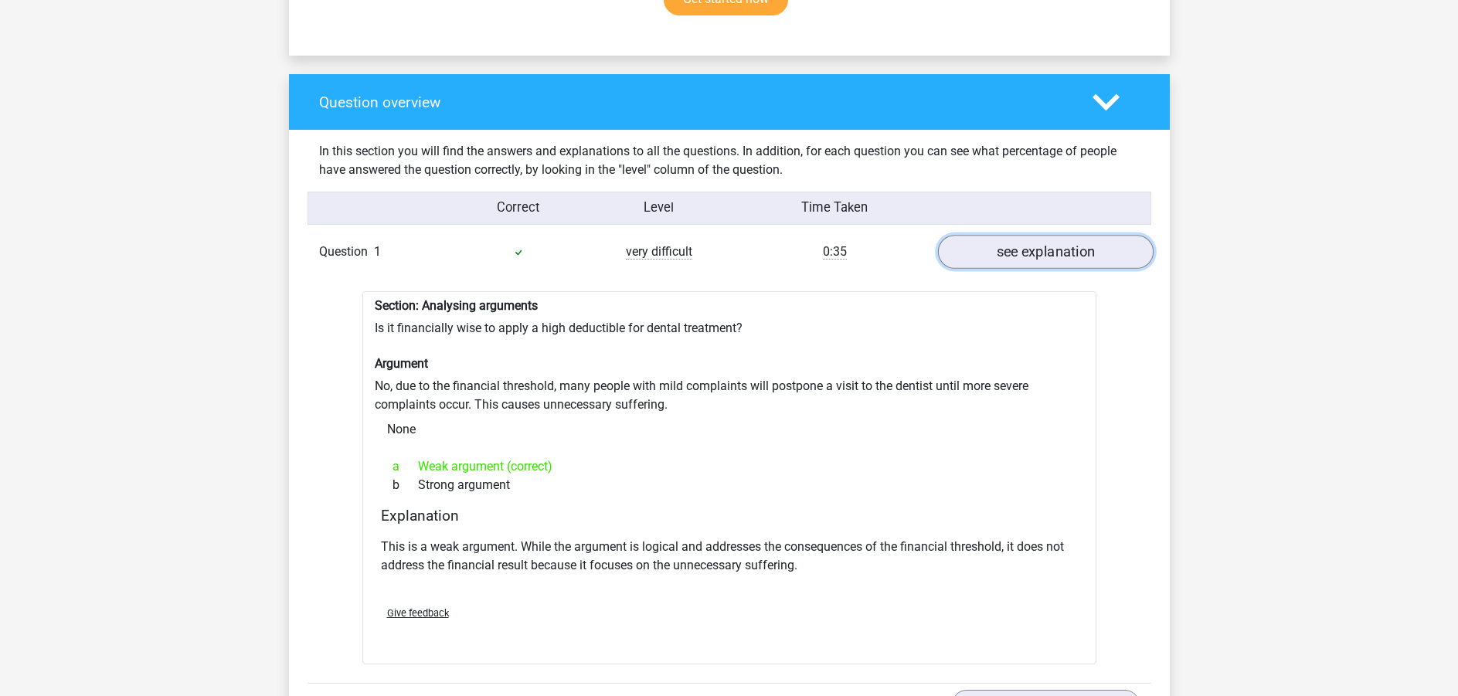
click at [1039, 242] on link "see explanation" at bounding box center [1045, 252] width 216 height 34
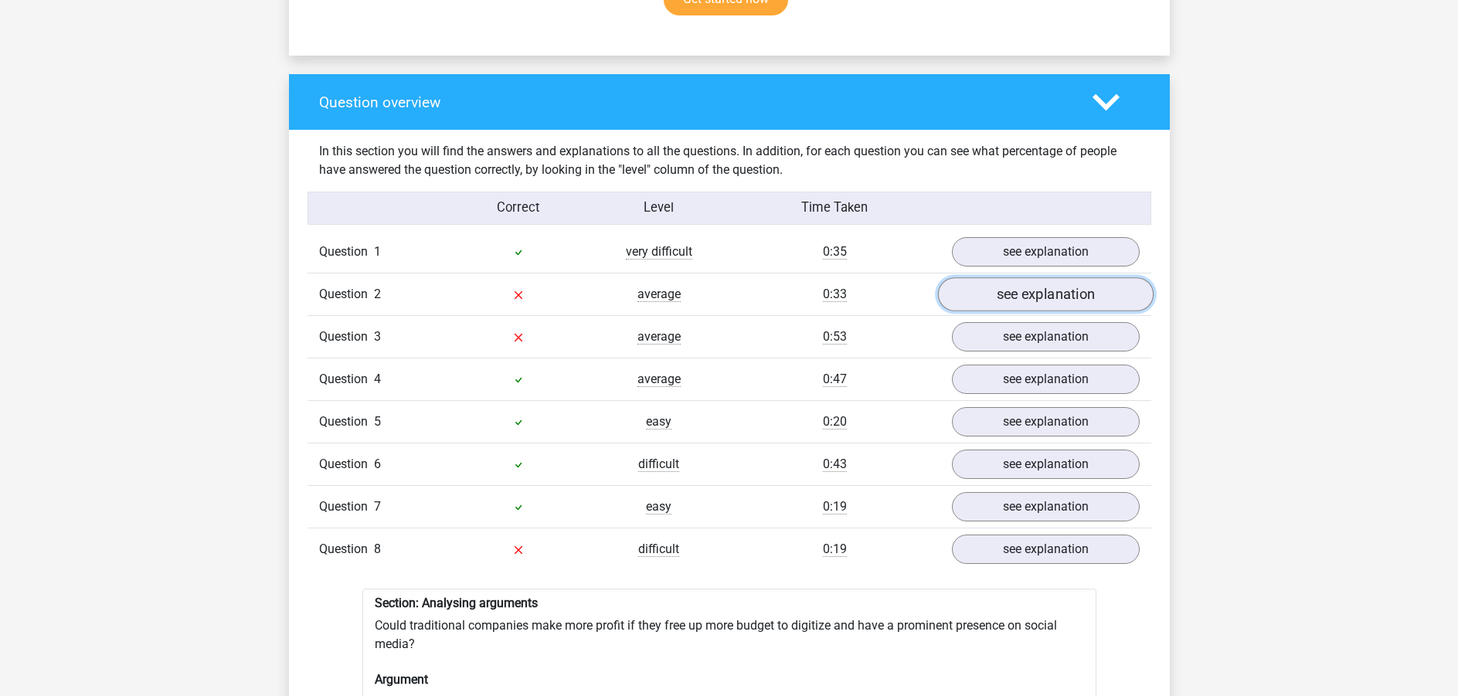
click at [1031, 287] on link "see explanation" at bounding box center [1045, 294] width 216 height 34
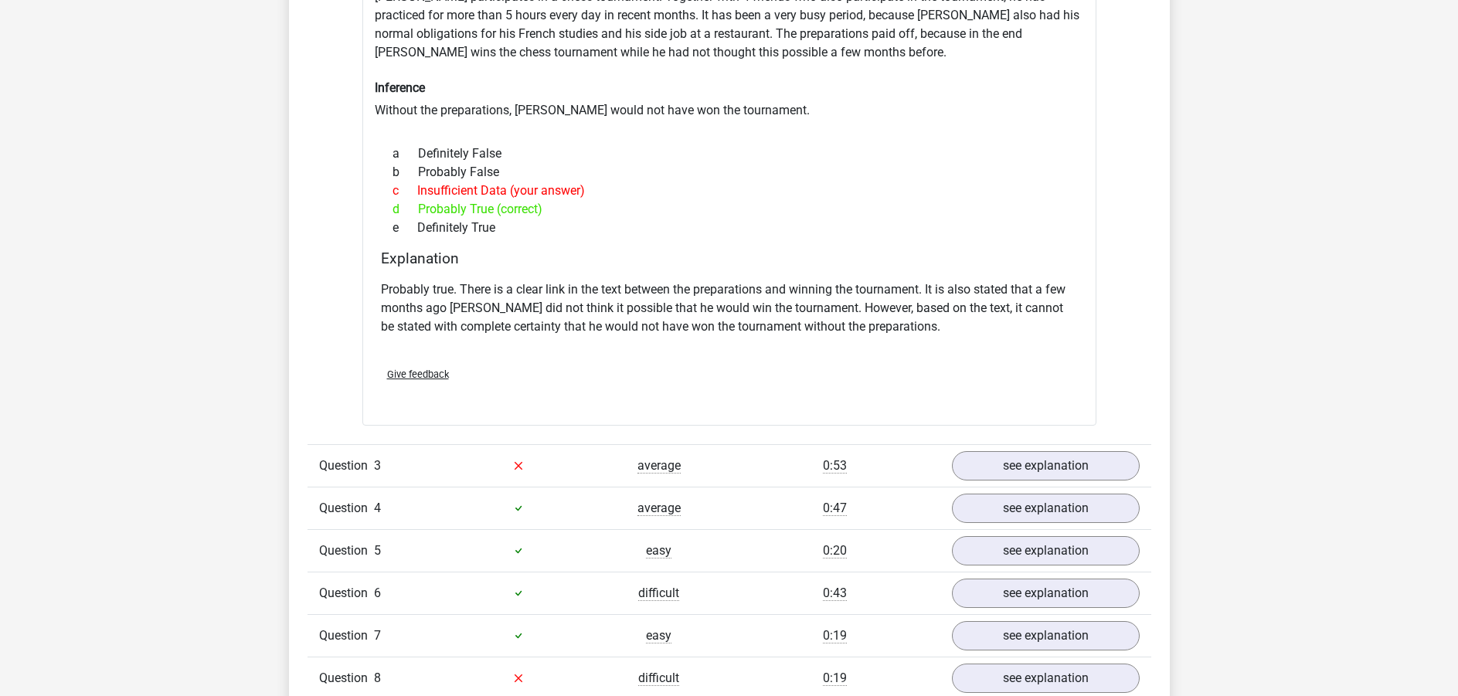
scroll to position [1545, 0]
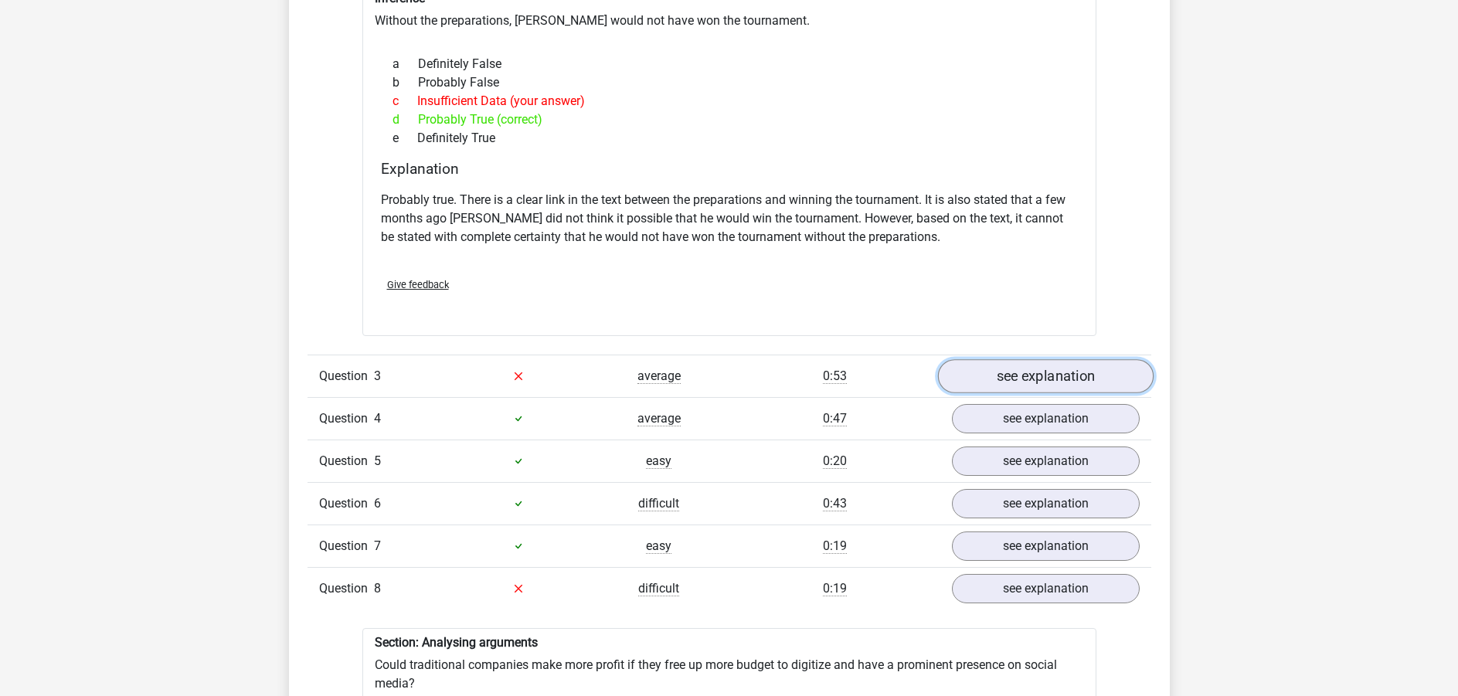
click at [1012, 360] on link "see explanation" at bounding box center [1045, 376] width 216 height 34
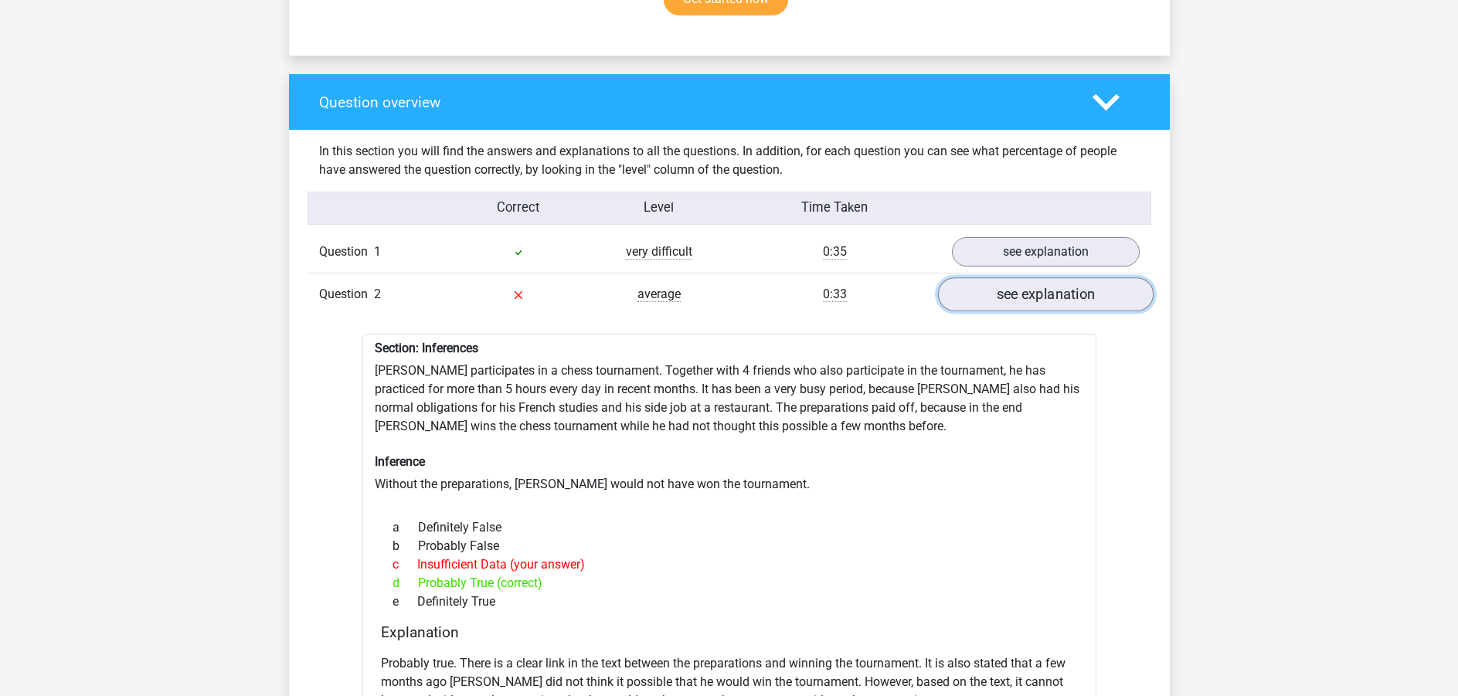
click at [1017, 289] on link "see explanation" at bounding box center [1045, 294] width 216 height 34
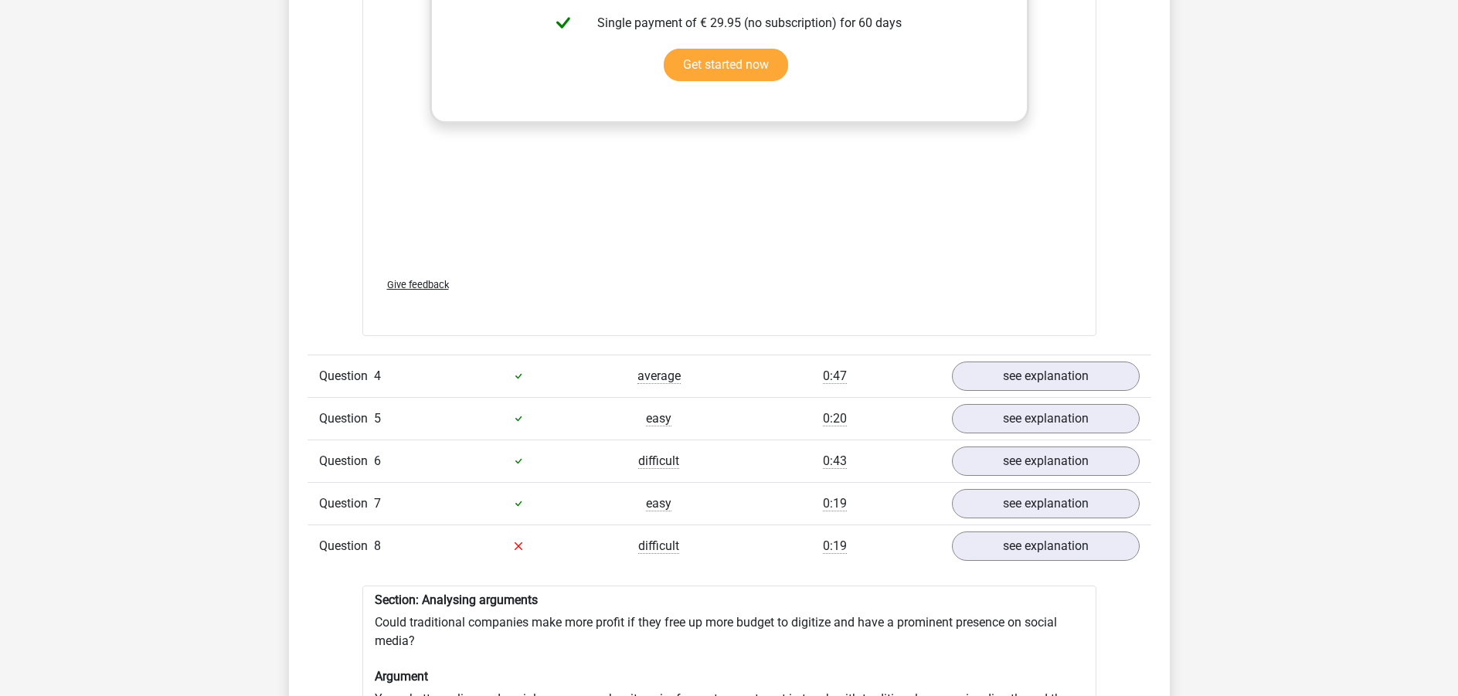
scroll to position [1931, 0]
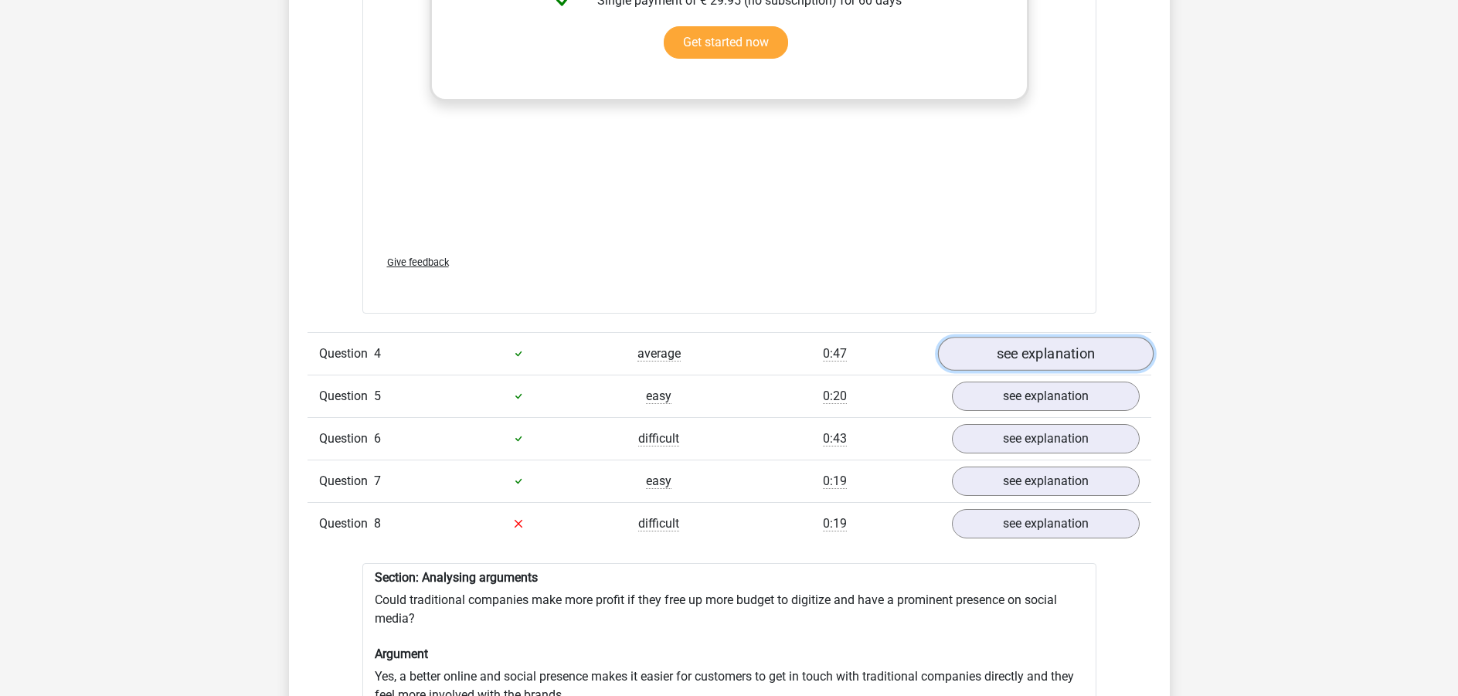
click at [987, 344] on link "see explanation" at bounding box center [1045, 354] width 216 height 34
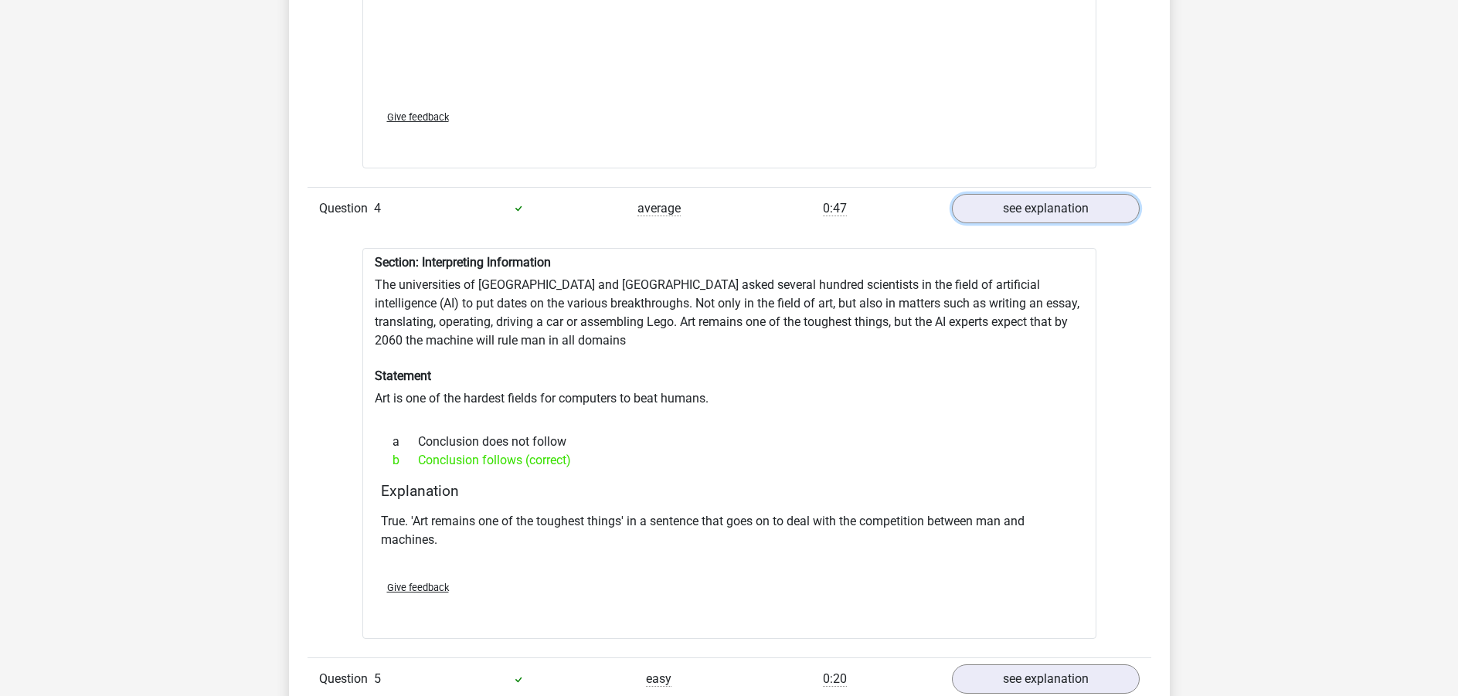
scroll to position [1854, 0]
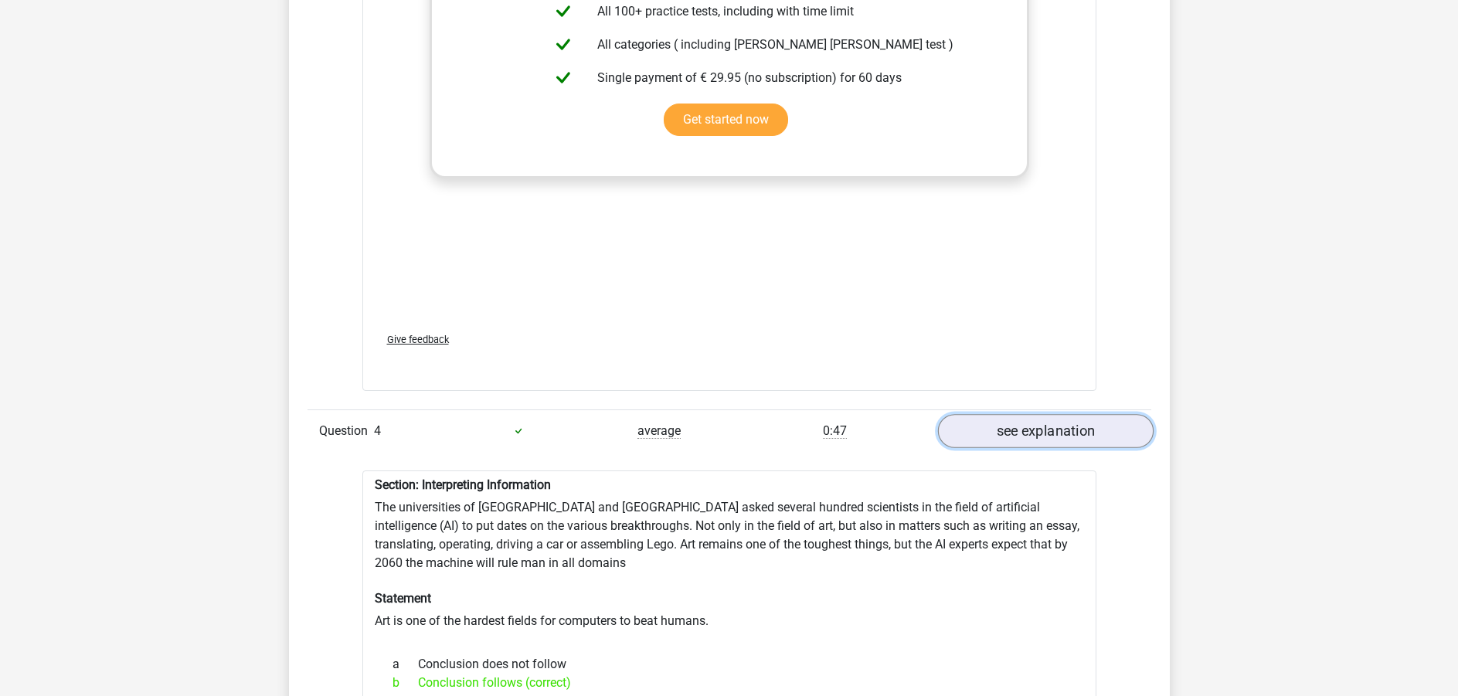
click at [1058, 426] on link "see explanation" at bounding box center [1045, 431] width 216 height 34
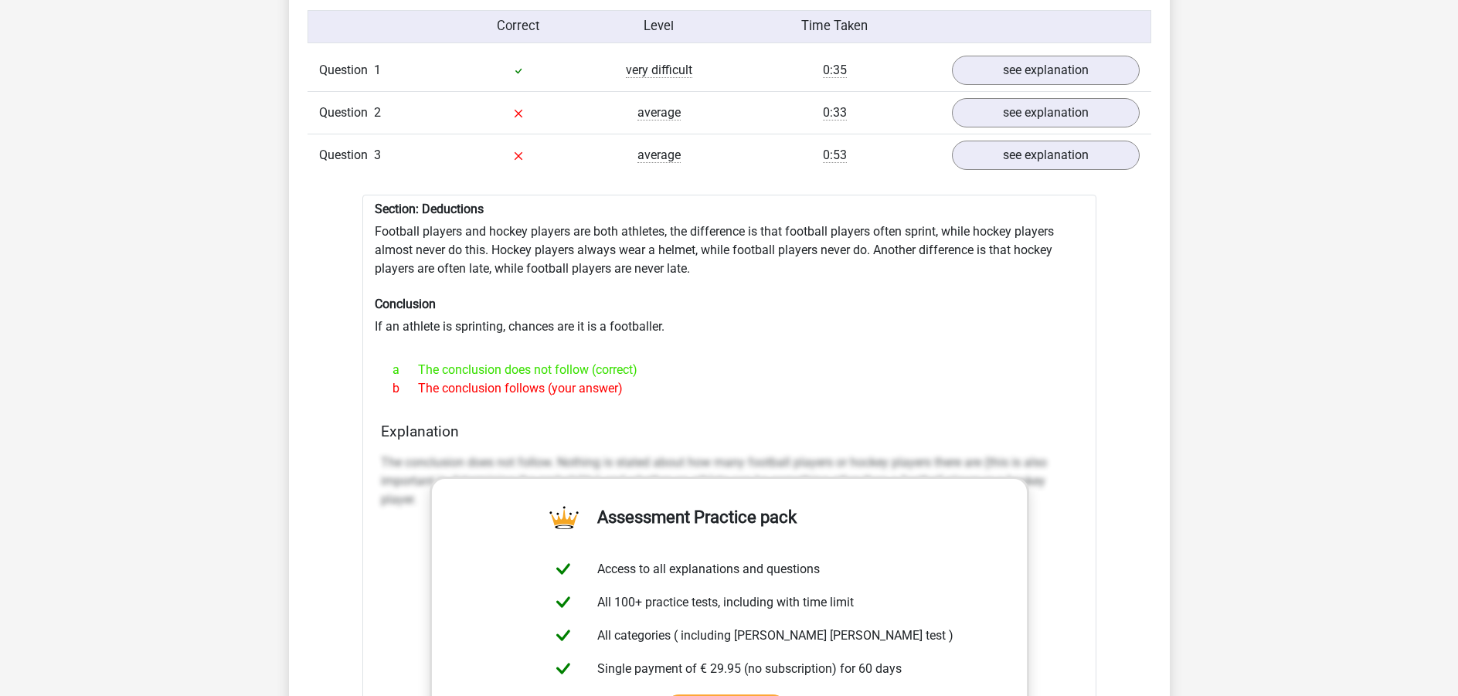
scroll to position [1236, 0]
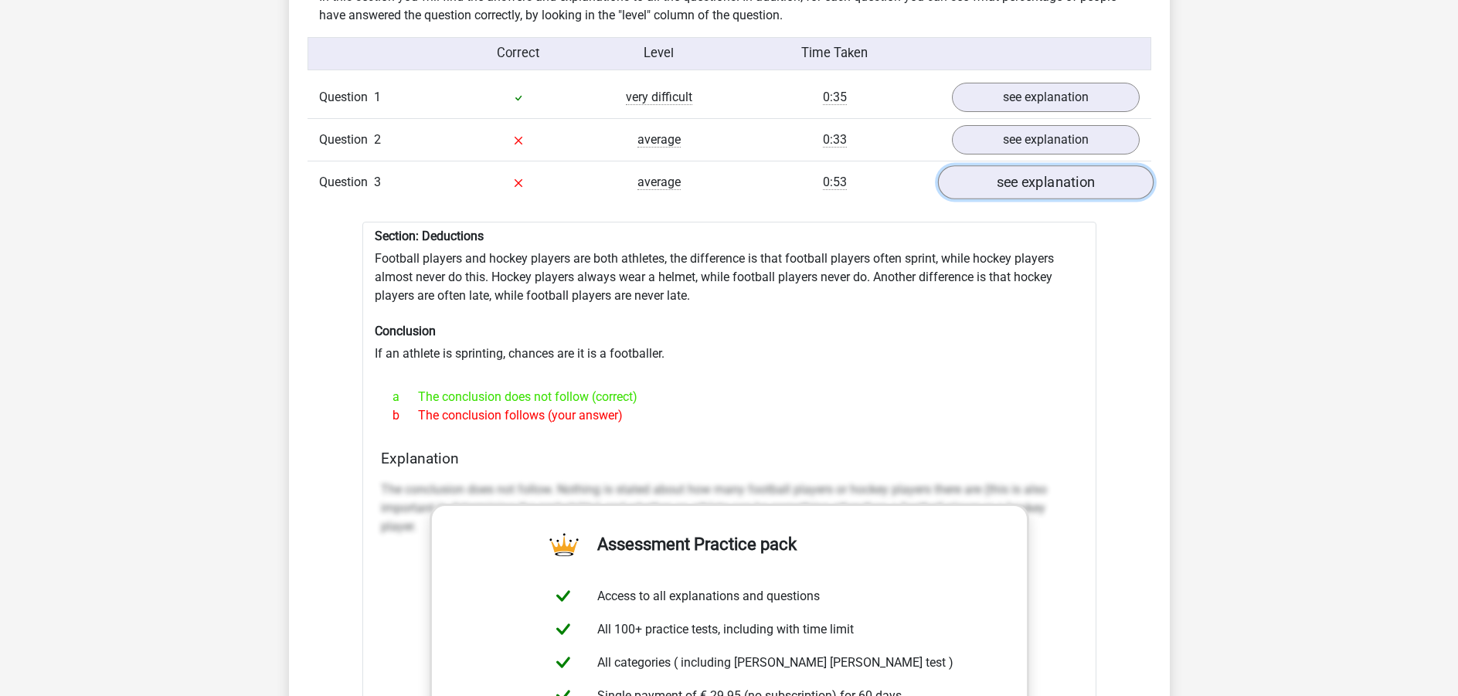
click at [1014, 182] on link "see explanation" at bounding box center [1045, 182] width 216 height 34
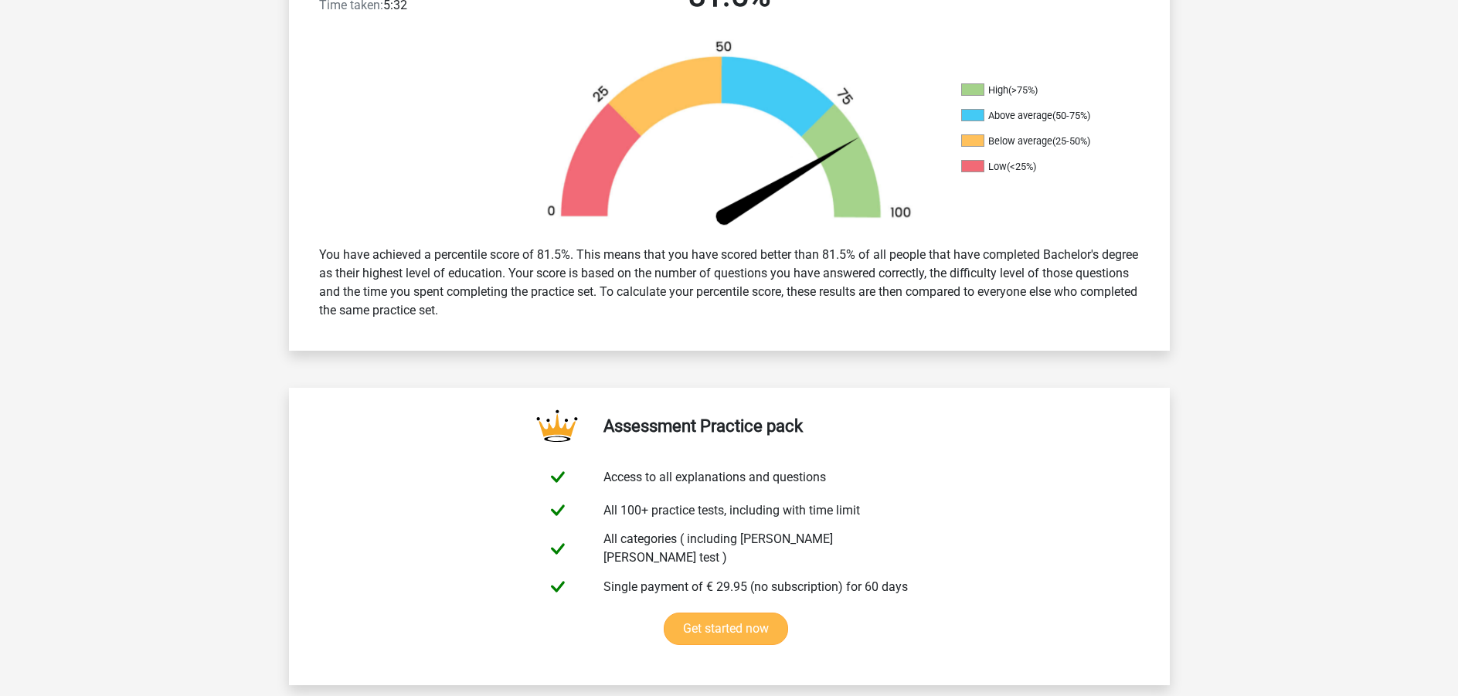
scroll to position [464, 0]
